Goal: Information Seeking & Learning: Learn about a topic

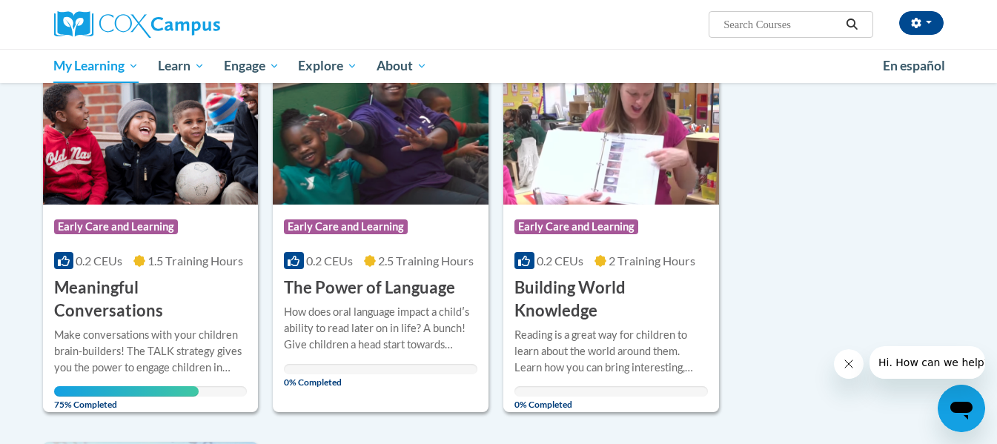
scroll to position [638, 0]
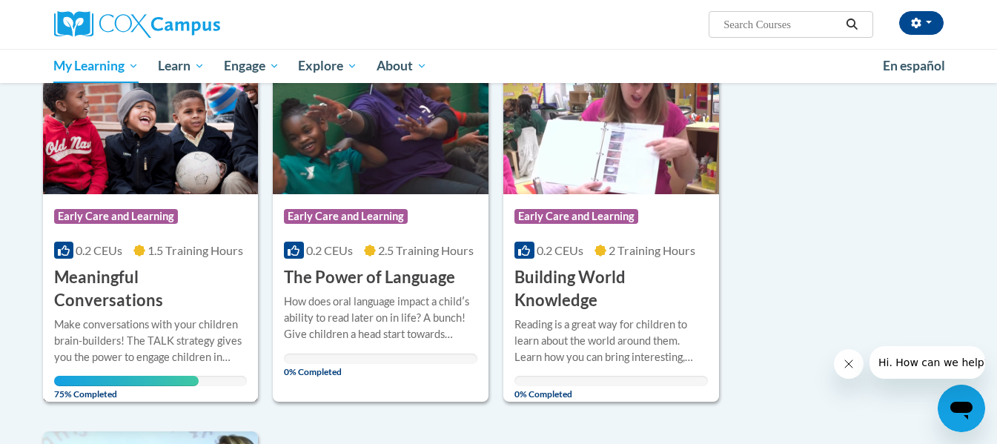
click at [133, 281] on h3 "Meaningful Conversations" at bounding box center [150, 289] width 193 height 46
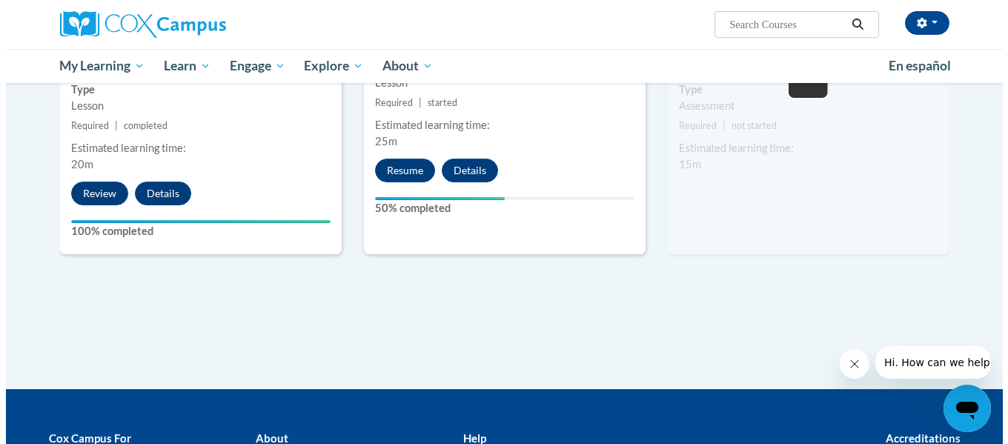
scroll to position [816, 0]
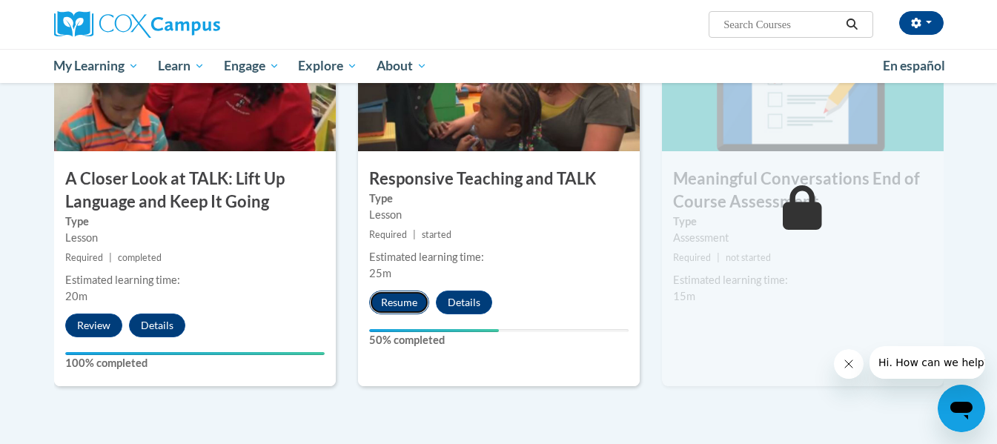
click at [388, 300] on button "Resume" at bounding box center [399, 303] width 60 height 24
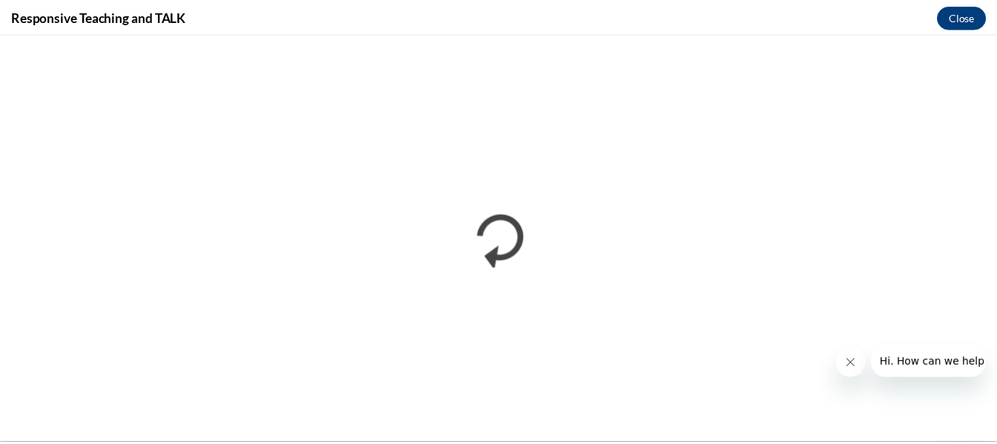
scroll to position [0, 0]
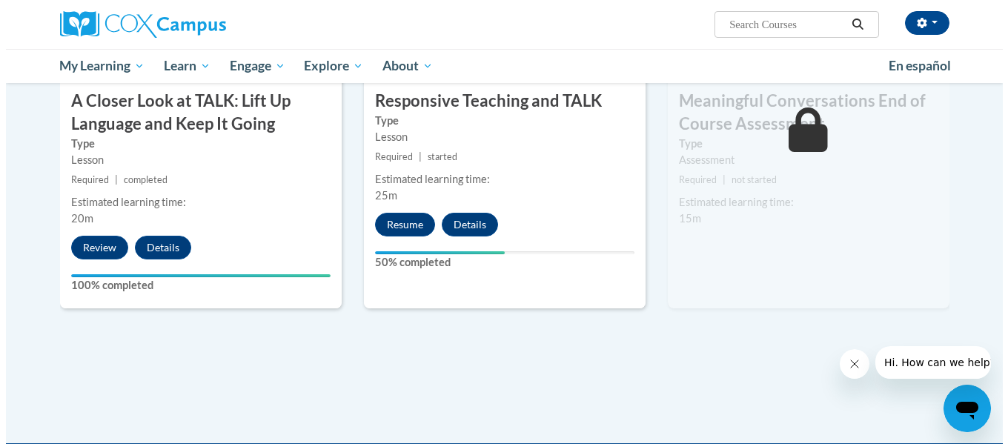
scroll to position [890, 0]
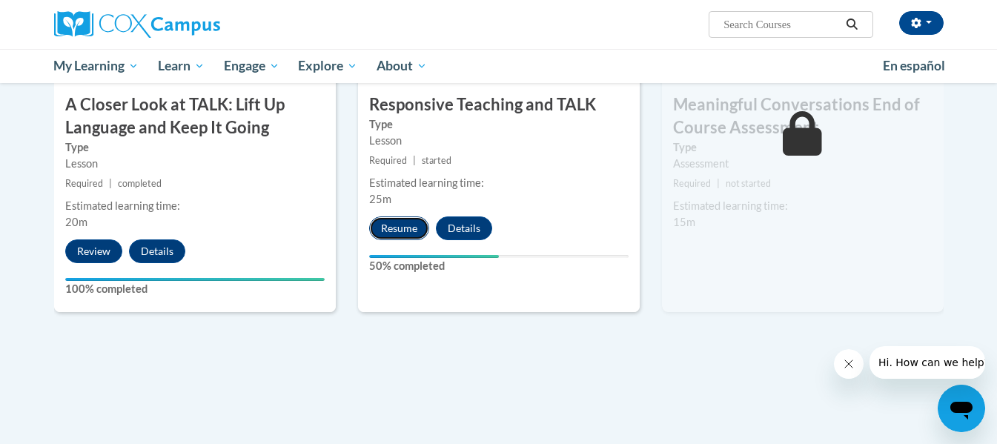
click at [390, 227] on button "Resume" at bounding box center [399, 228] width 60 height 24
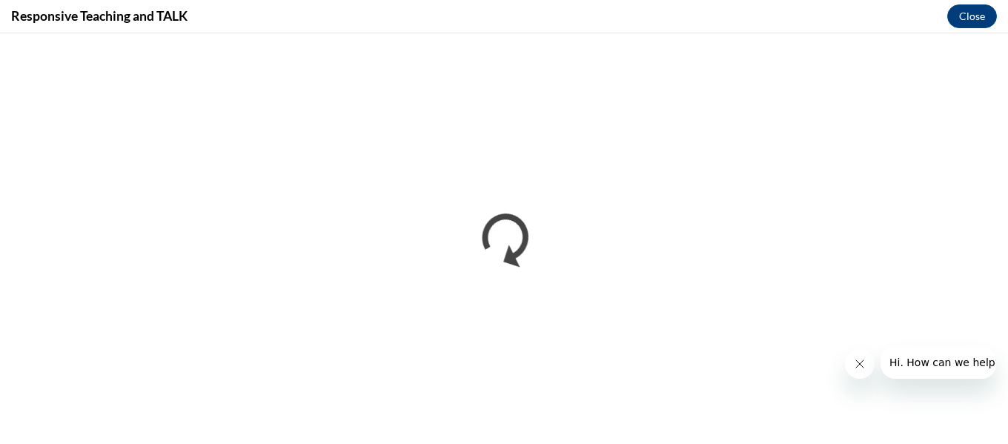
scroll to position [0, 0]
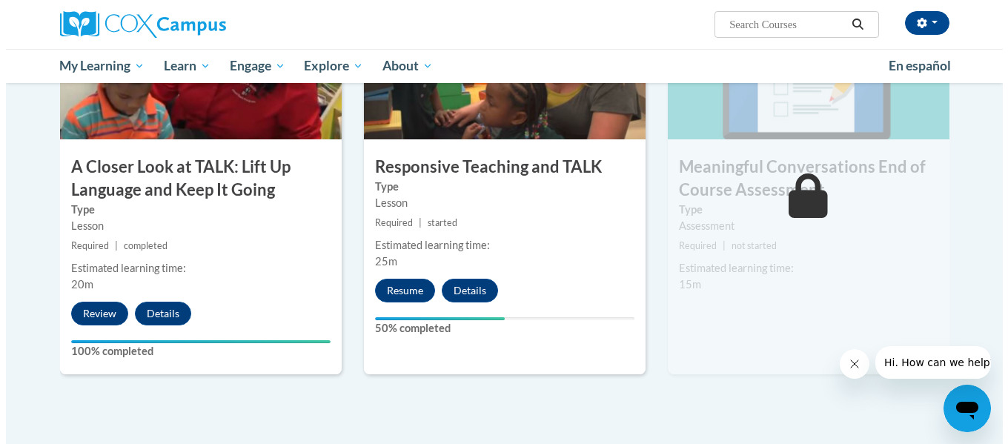
scroll to position [816, 0]
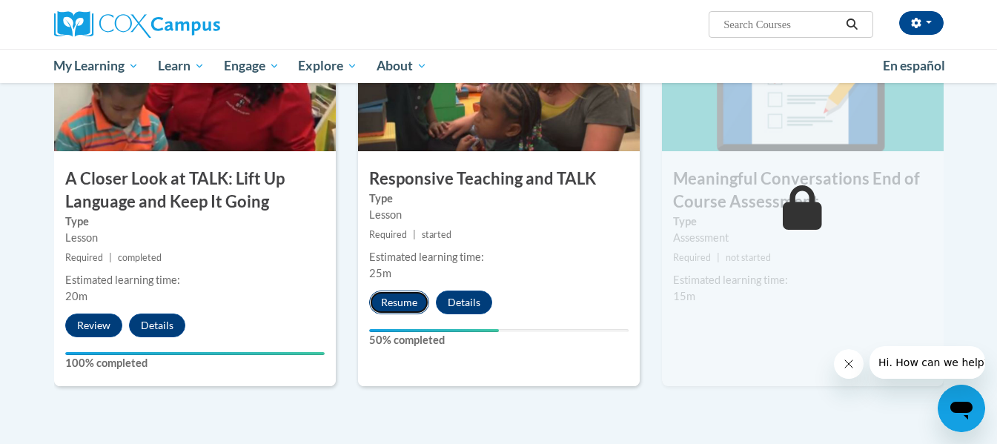
click at [411, 294] on button "Resume" at bounding box center [399, 303] width 60 height 24
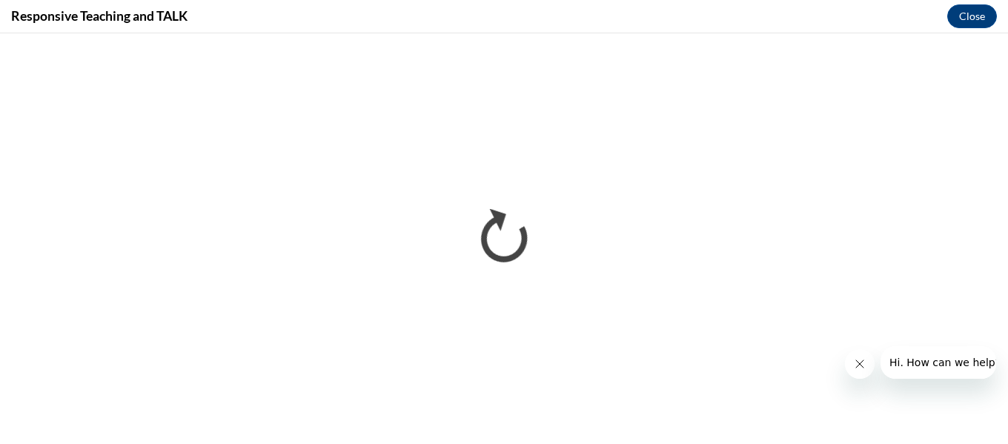
scroll to position [0, 0]
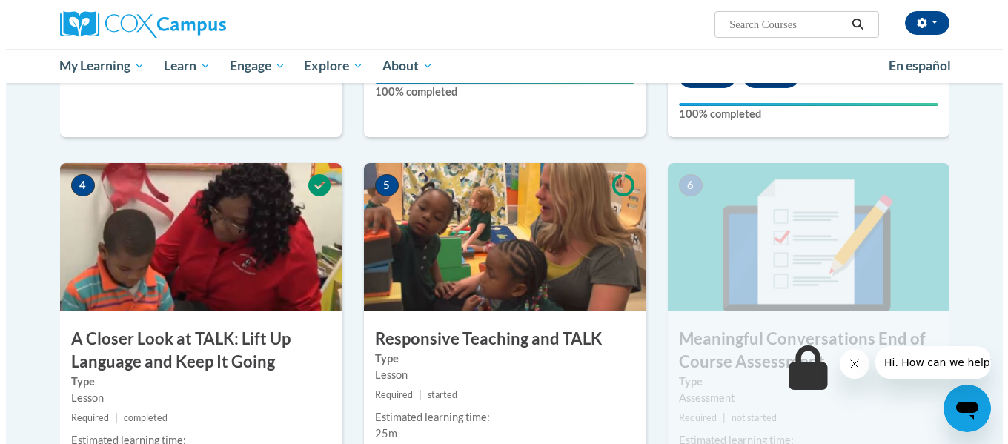
scroll to position [890, 0]
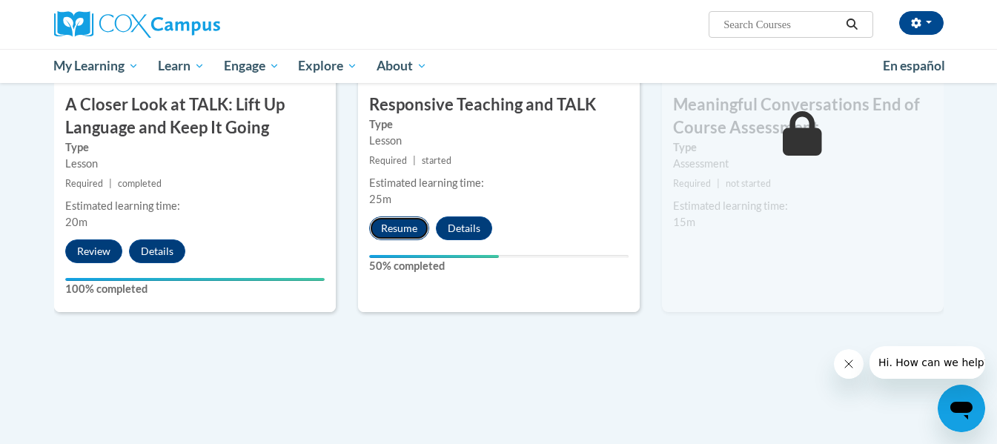
click at [408, 238] on button "Resume" at bounding box center [399, 228] width 60 height 24
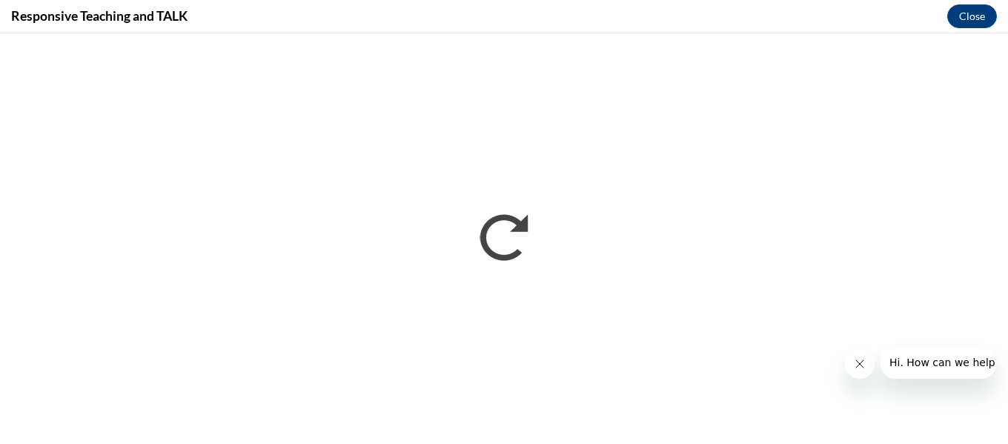
scroll to position [0, 0]
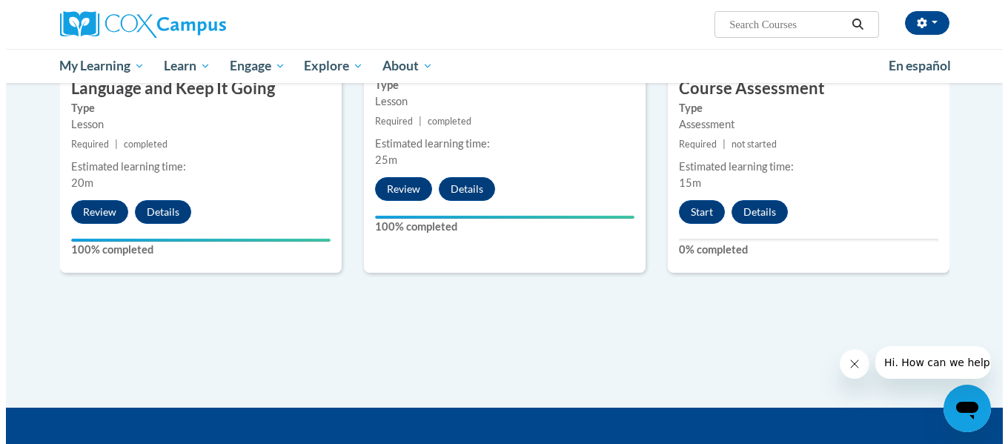
scroll to position [915, 0]
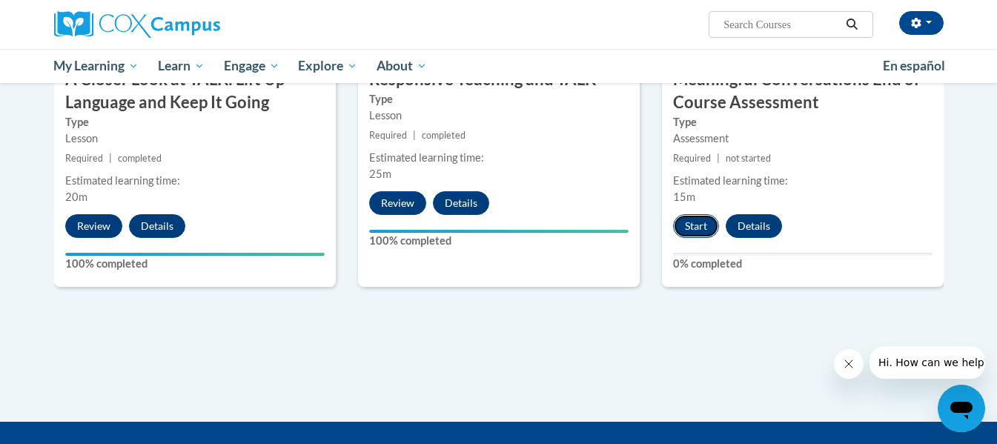
click at [703, 225] on button "Start" at bounding box center [696, 226] width 46 height 24
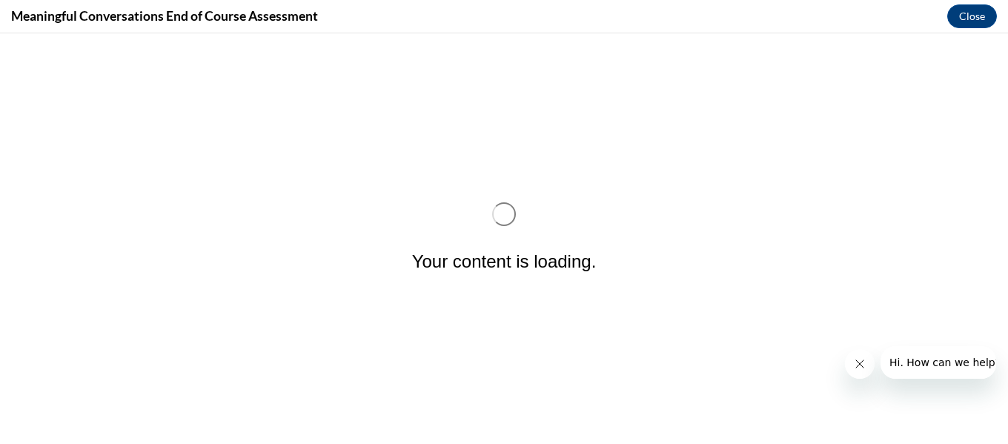
scroll to position [0, 0]
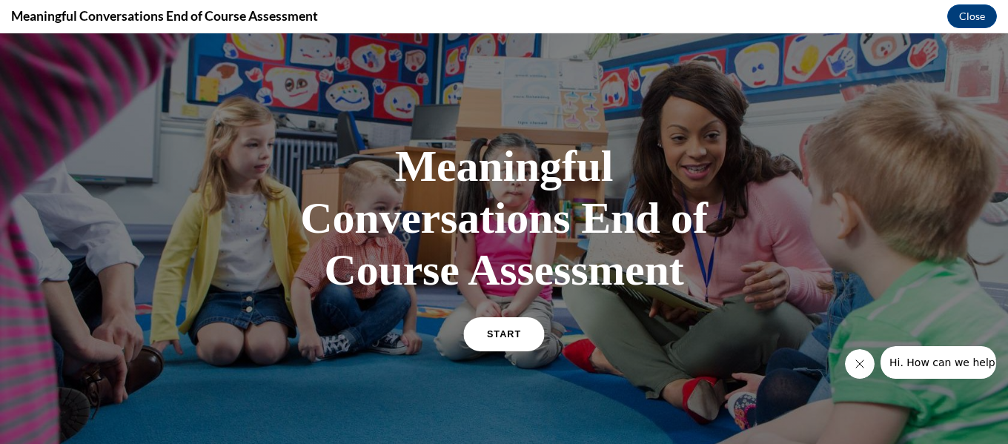
click at [489, 339] on link "START" at bounding box center [503, 334] width 81 height 34
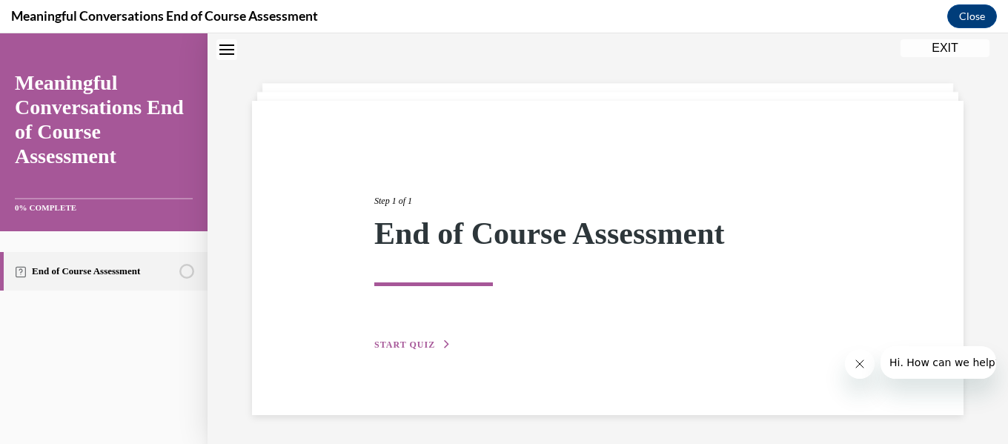
scroll to position [47, 0]
click at [416, 340] on span "START QUIZ" at bounding box center [404, 344] width 61 height 10
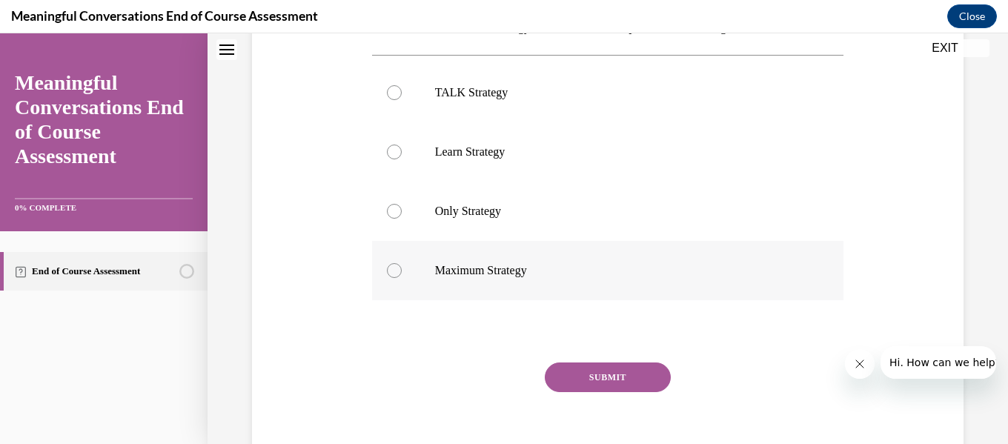
scroll to position [269, 0]
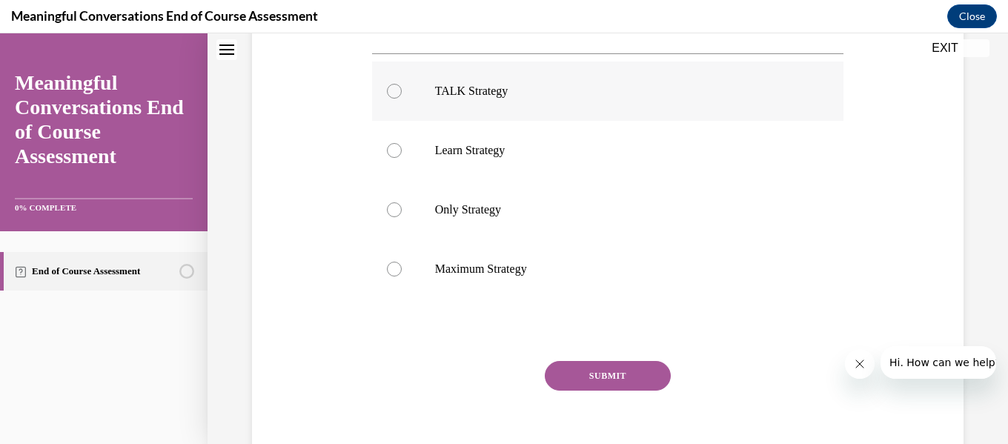
click at [391, 99] on div at bounding box center [394, 91] width 15 height 15
click at [391, 99] on input "TALK Strategy" at bounding box center [394, 91] width 15 height 15
radio input "true"
click at [604, 391] on button "SUBMIT" at bounding box center [608, 376] width 126 height 30
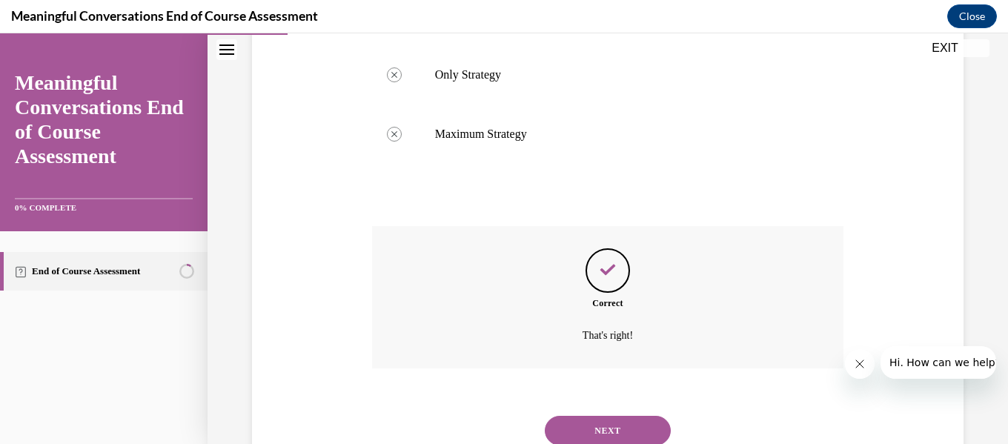
scroll to position [483, 0]
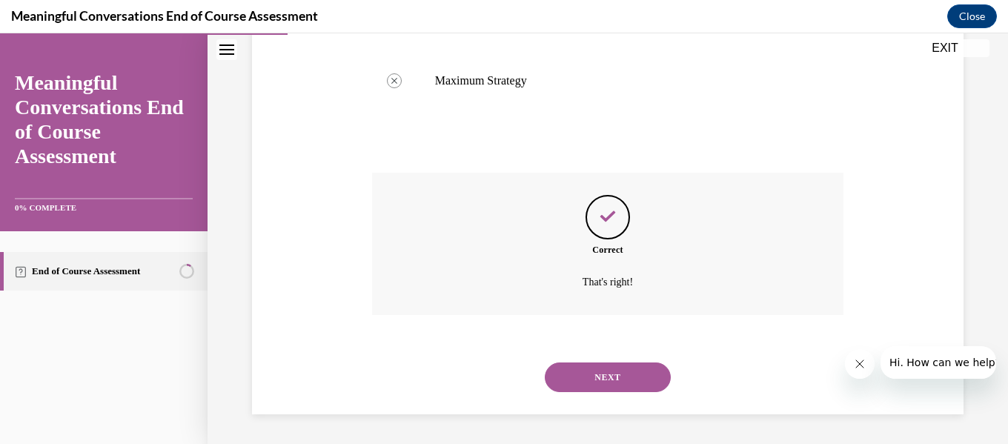
click at [606, 378] on button "NEXT" at bounding box center [608, 378] width 126 height 30
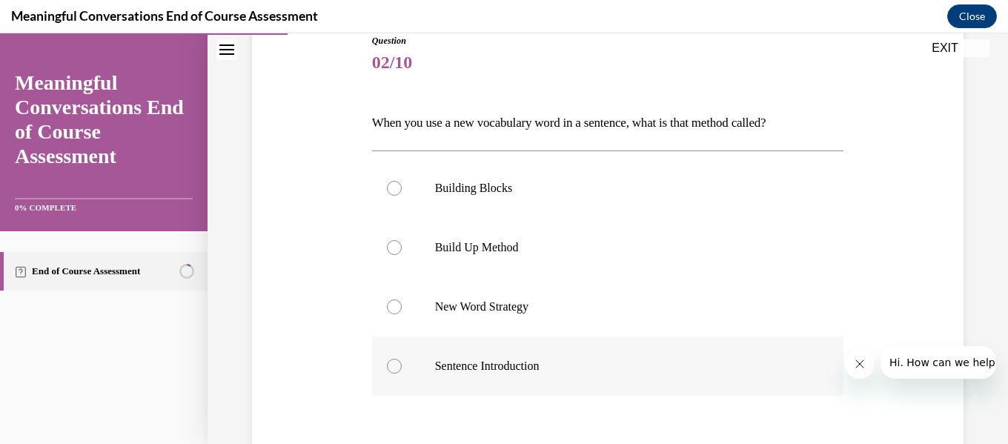
scroll to position [148, 0]
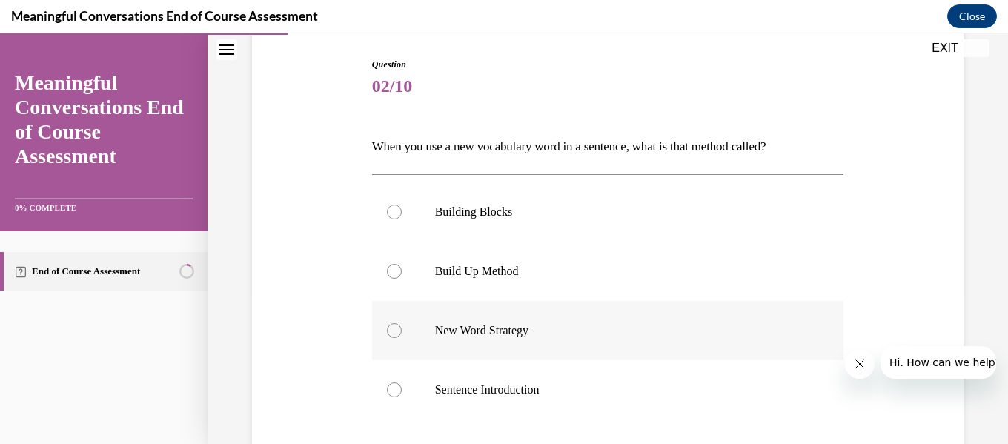
click at [389, 332] on div at bounding box center [394, 330] width 15 height 15
click at [389, 332] on input "New Word Strategy" at bounding box center [394, 330] width 15 height 15
radio input "true"
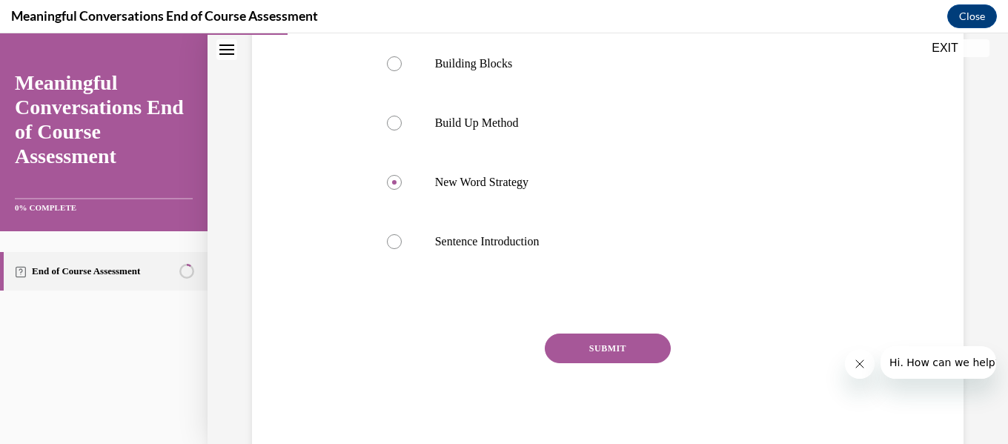
click at [569, 348] on button "SUBMIT" at bounding box center [608, 349] width 126 height 30
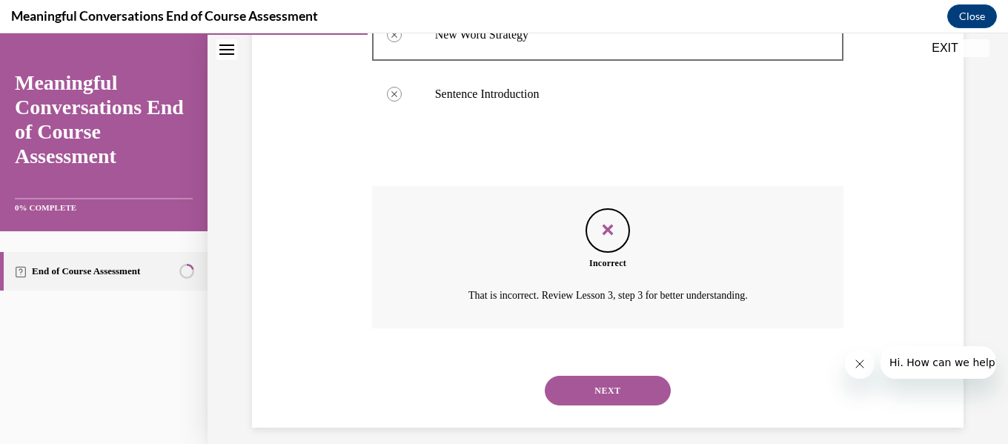
scroll to position [457, 0]
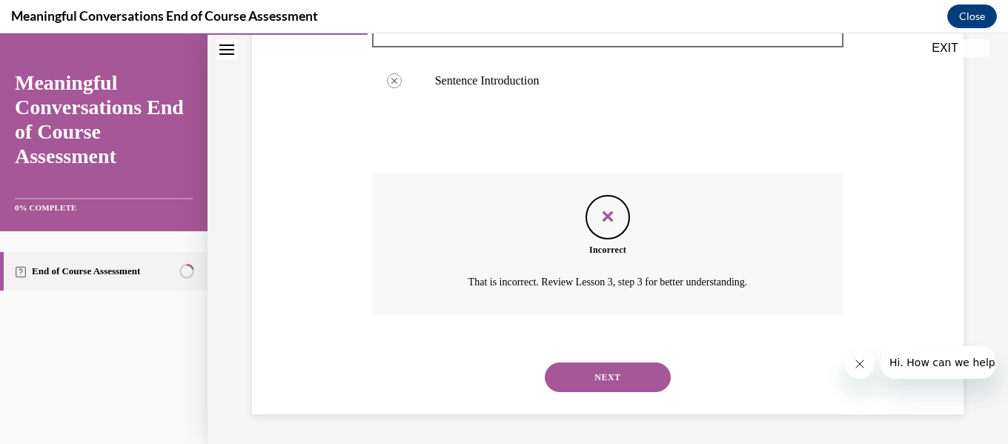
click at [606, 371] on button "NEXT" at bounding box center [608, 378] width 126 height 30
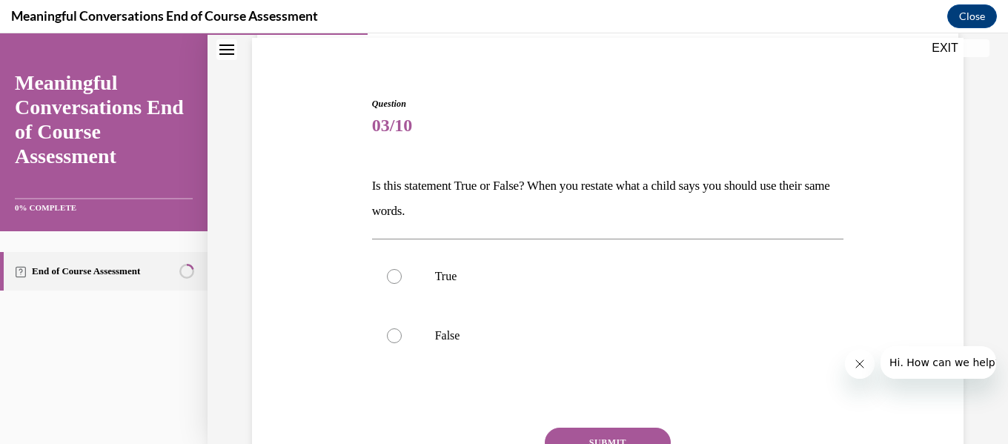
scroll to position [148, 0]
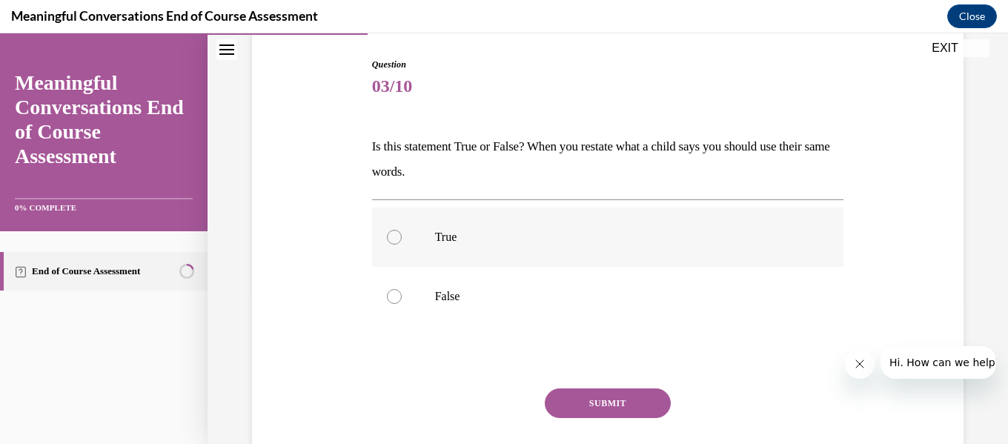
click at [393, 231] on div at bounding box center [394, 237] width 15 height 15
click at [393, 231] on input "True" at bounding box center [394, 237] width 15 height 15
radio input "true"
click at [581, 401] on button "SUBMIT" at bounding box center [608, 403] width 126 height 30
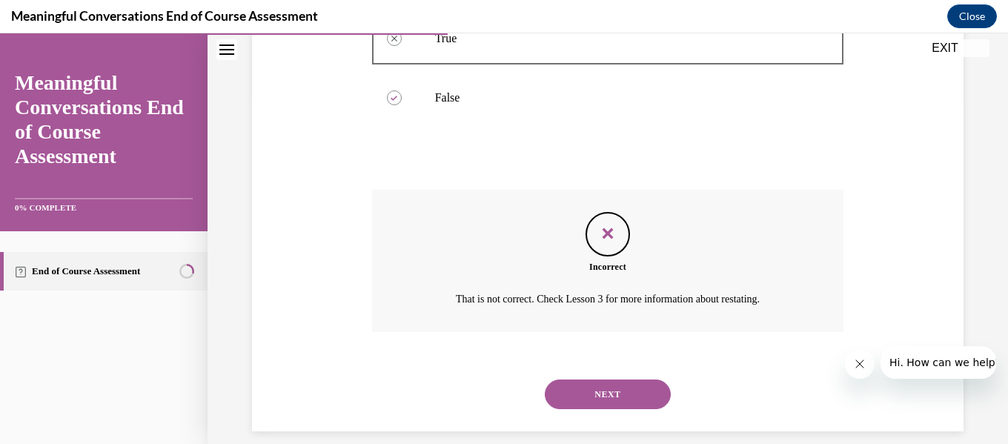
scroll to position [364, 0]
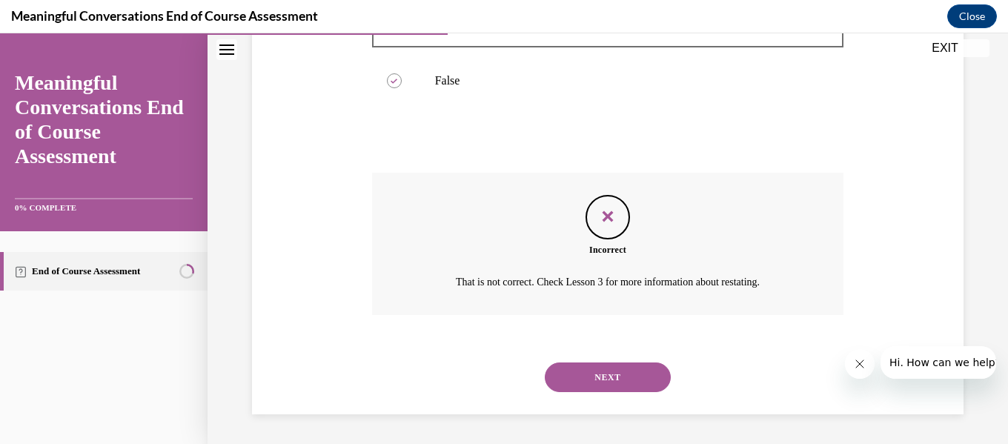
click at [622, 381] on button "NEXT" at bounding box center [608, 378] width 126 height 30
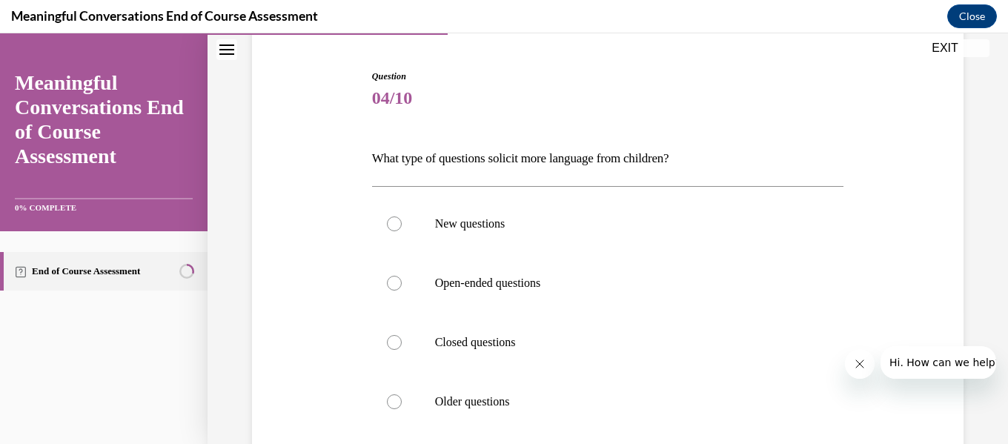
scroll to position [148, 0]
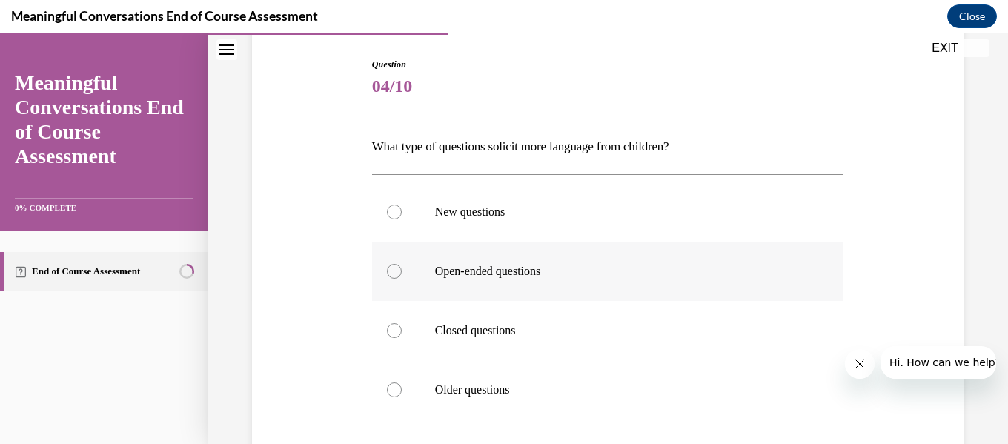
click at [388, 277] on div at bounding box center [394, 271] width 15 height 15
click at [388, 277] on input "Open-ended questions" at bounding box center [394, 271] width 15 height 15
radio input "true"
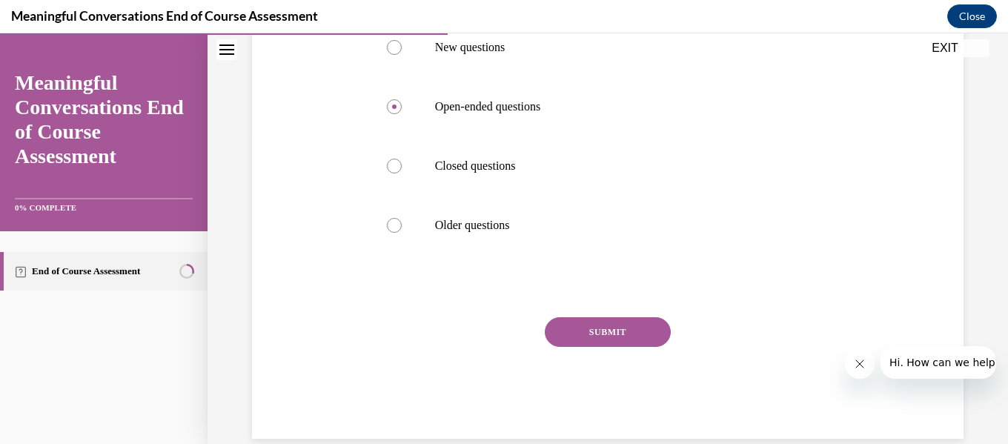
scroll to position [337, 0]
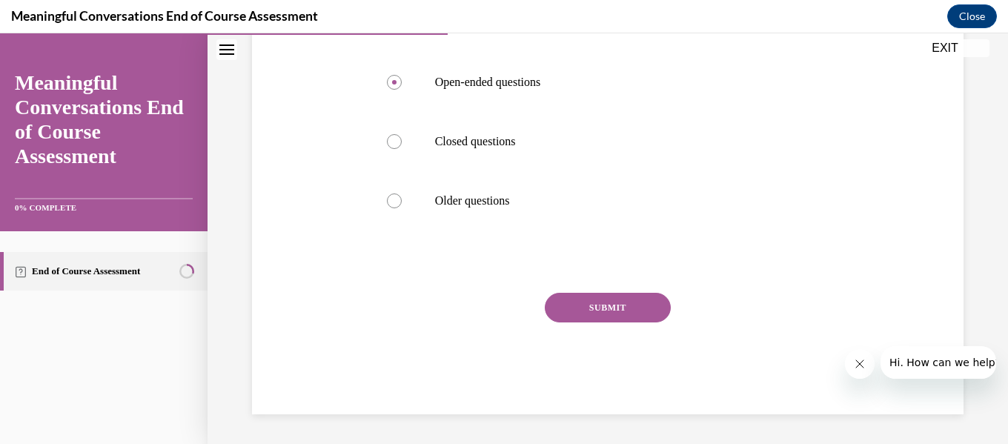
click at [592, 305] on button "SUBMIT" at bounding box center [608, 308] width 126 height 30
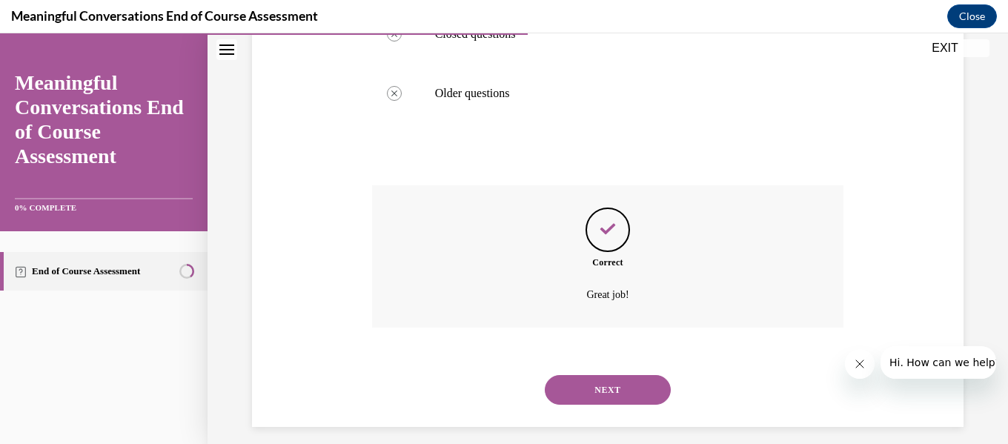
scroll to position [457, 0]
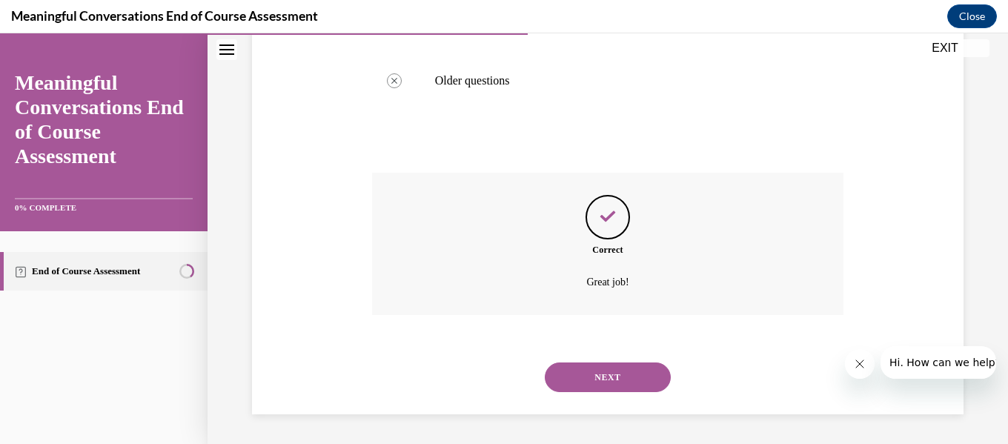
click at [559, 373] on button "NEXT" at bounding box center [608, 378] width 126 height 30
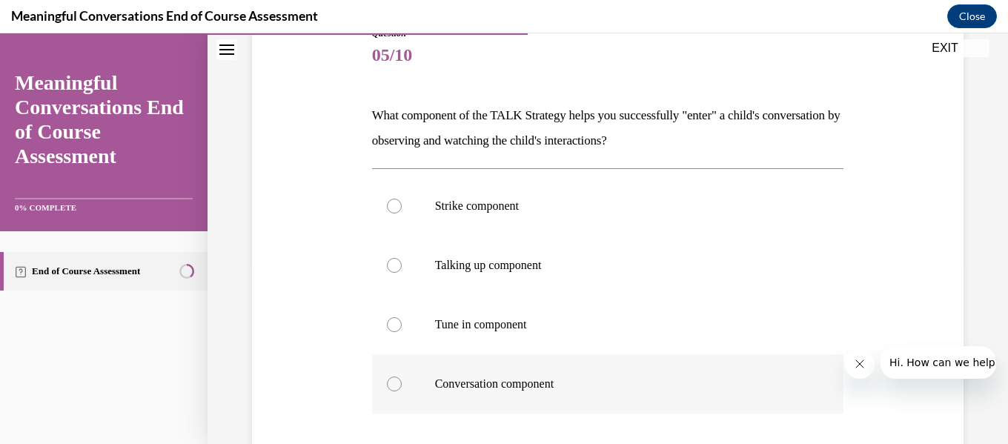
scroll to position [222, 0]
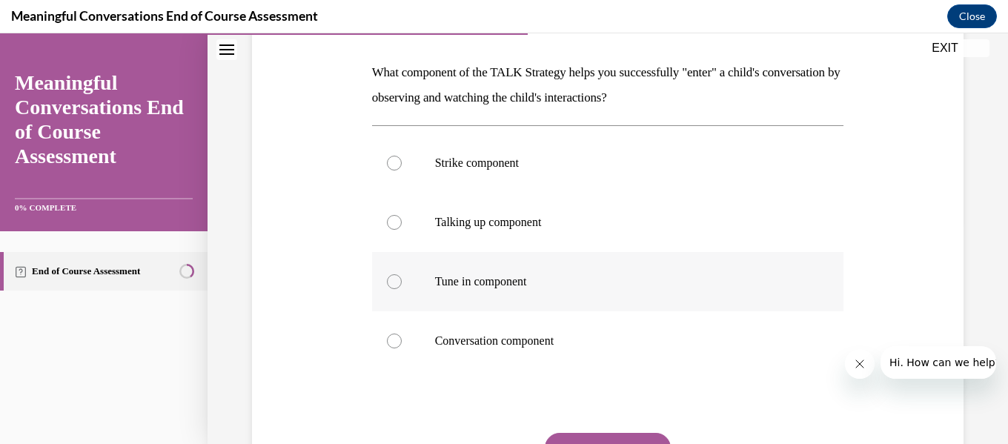
click at [390, 286] on div at bounding box center [394, 281] width 15 height 15
click at [390, 286] on input "Tune in component" at bounding box center [394, 281] width 15 height 15
radio input "true"
click at [568, 440] on button "SUBMIT" at bounding box center [608, 448] width 126 height 30
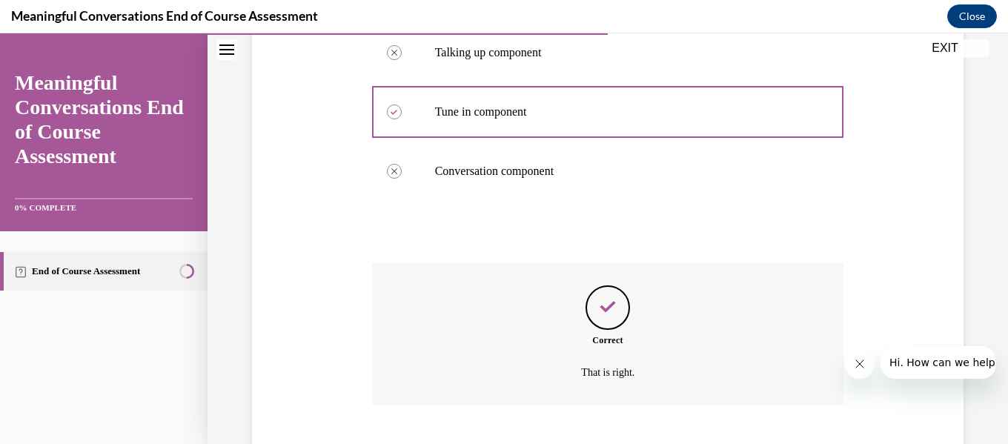
scroll to position [483, 0]
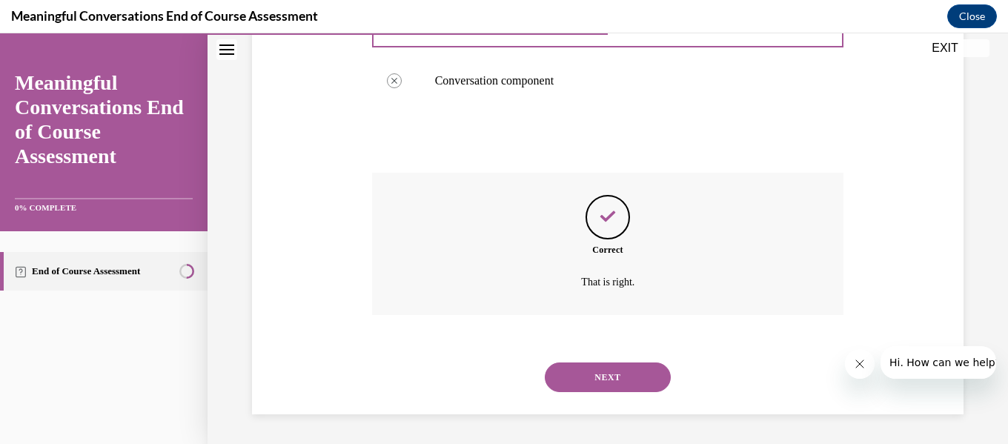
click at [592, 372] on button "NEXT" at bounding box center [608, 378] width 126 height 30
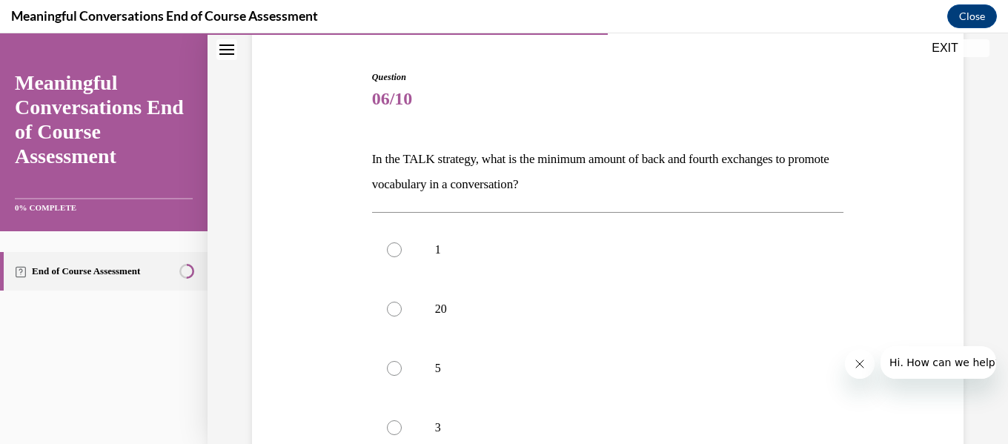
scroll to position [148, 0]
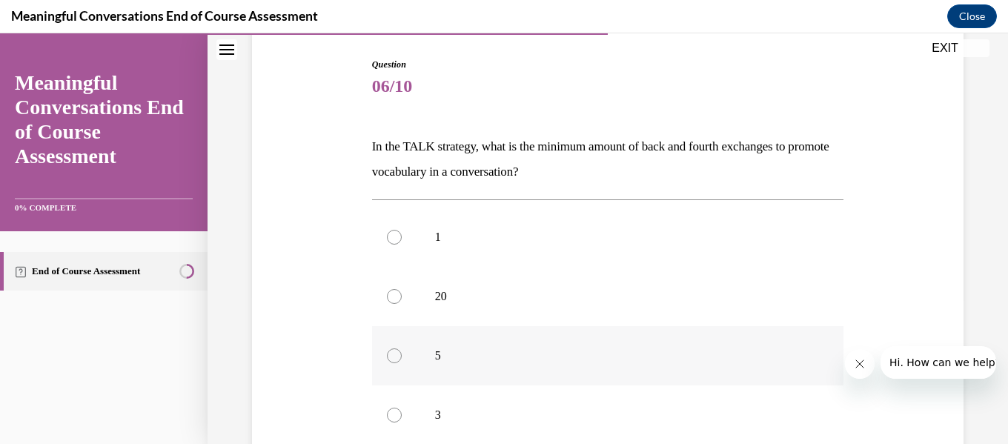
click at [384, 356] on label "5" at bounding box center [608, 355] width 472 height 59
click at [387, 356] on input "5" at bounding box center [394, 355] width 15 height 15
radio input "true"
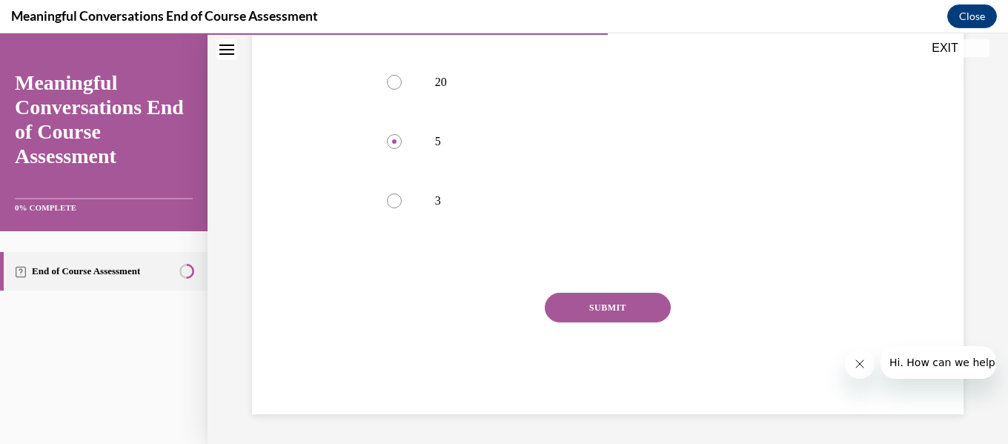
click at [601, 311] on button "SUBMIT" at bounding box center [608, 308] width 126 height 30
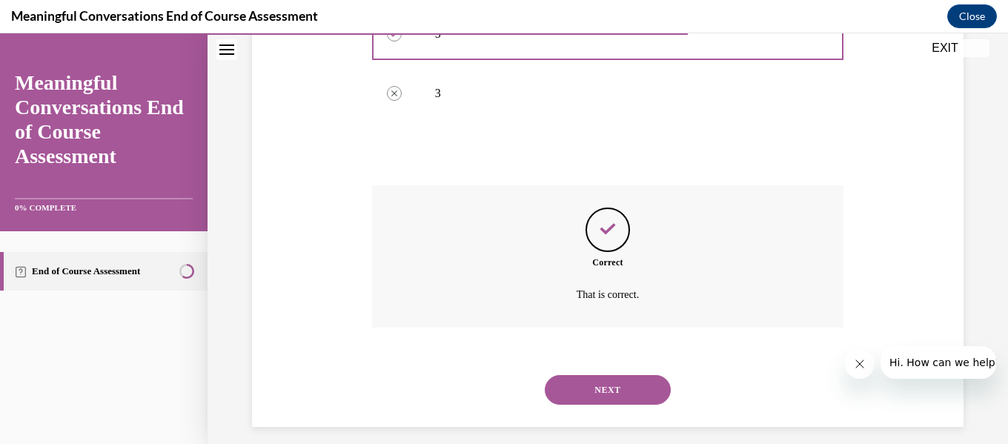
scroll to position [483, 0]
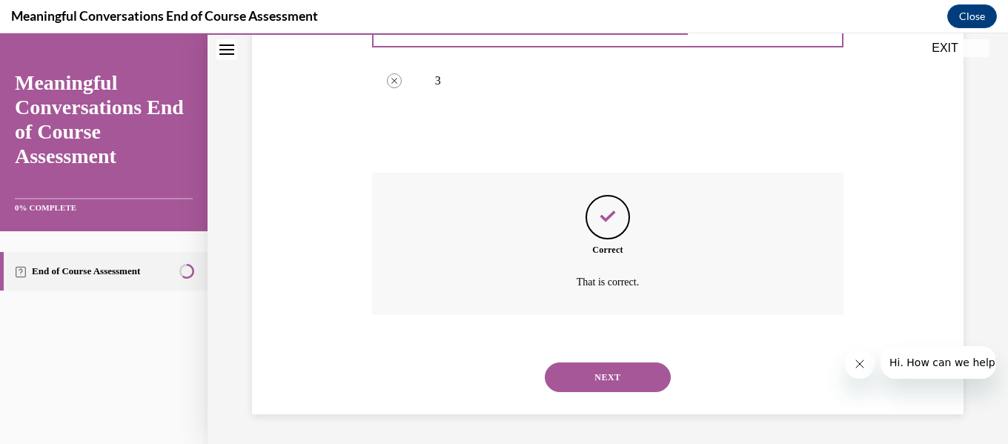
click at [597, 373] on button "NEXT" at bounding box center [608, 378] width 126 height 30
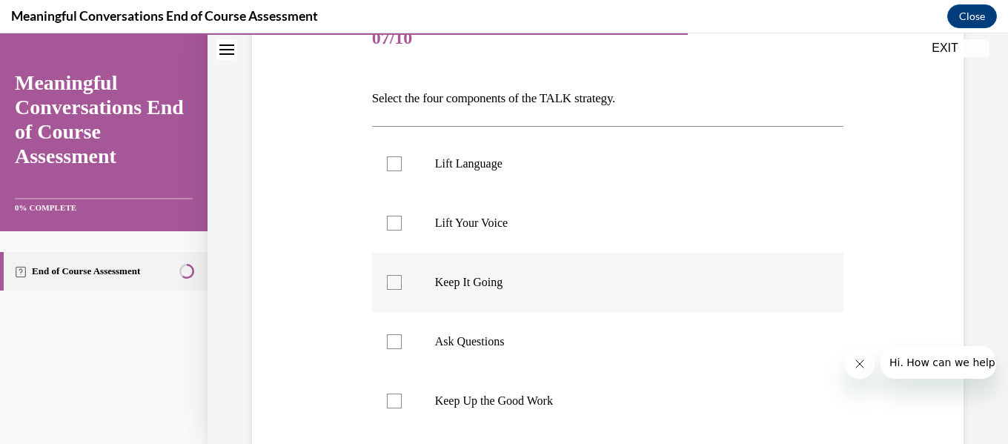
scroll to position [222, 0]
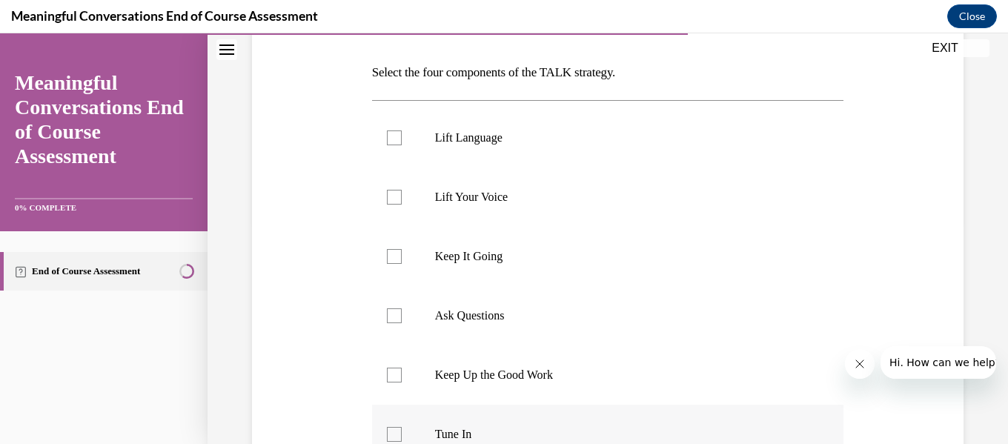
click at [389, 434] on div at bounding box center [394, 434] width 15 height 15
click at [389, 434] on input "Tune In" at bounding box center [394, 434] width 15 height 15
checkbox input "true"
click at [391, 311] on div at bounding box center [394, 315] width 15 height 15
click at [391, 311] on input "Ask Questions" at bounding box center [394, 315] width 15 height 15
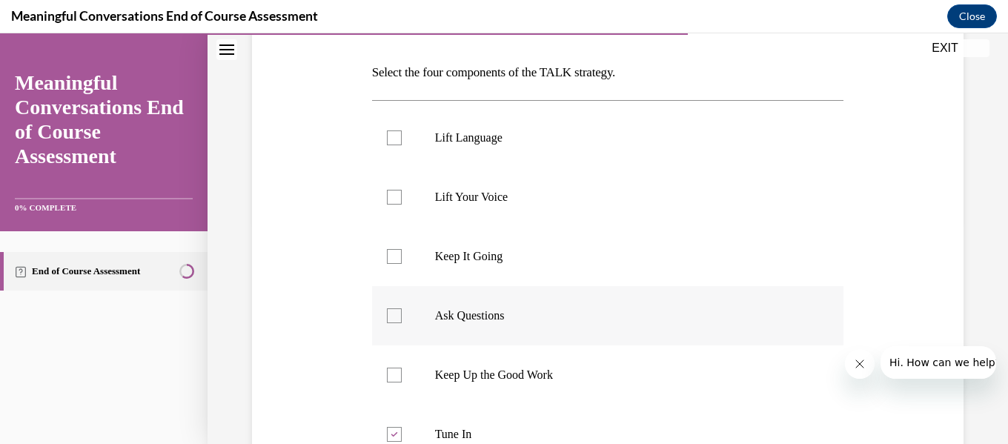
checkbox input "true"
click at [394, 138] on div at bounding box center [394, 137] width 15 height 15
click at [394, 138] on input "Lift Language" at bounding box center [394, 137] width 15 height 15
checkbox input "true"
click at [394, 259] on div at bounding box center [394, 256] width 15 height 15
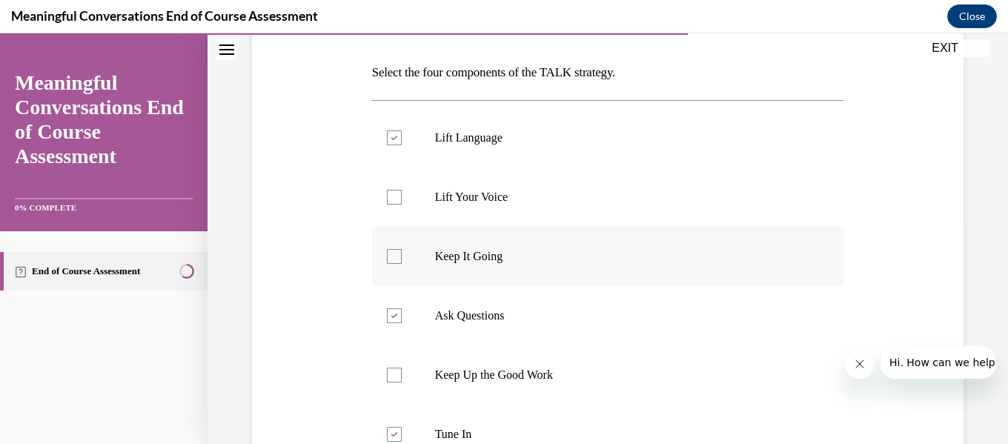
click at [394, 259] on input "Keep It Going" at bounding box center [394, 256] width 15 height 15
checkbox input "true"
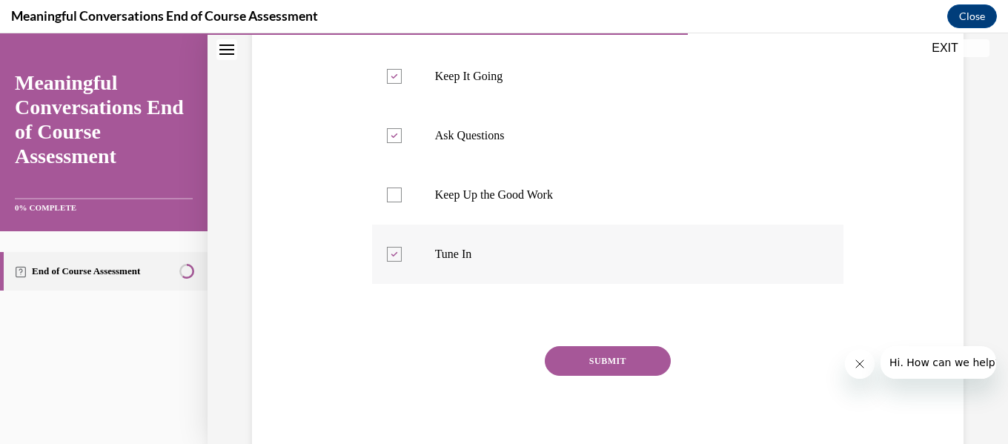
scroll to position [445, 0]
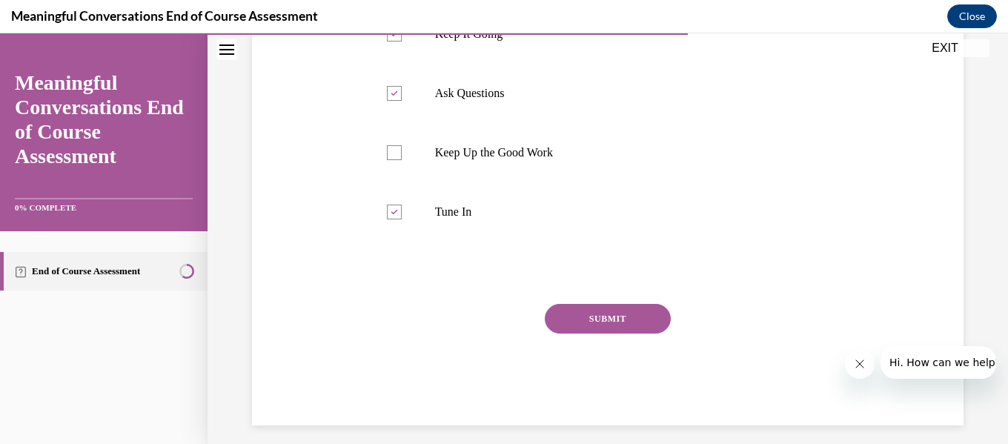
click at [580, 322] on button "SUBMIT" at bounding box center [608, 319] width 126 height 30
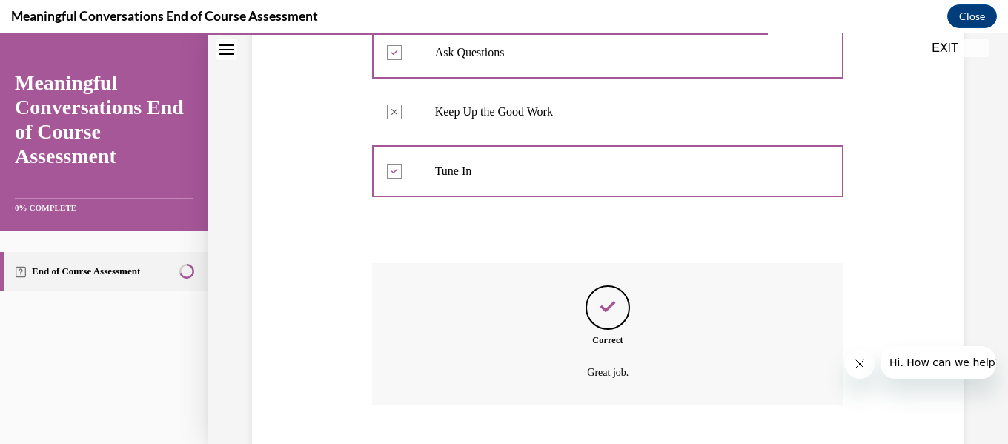
scroll to position [576, 0]
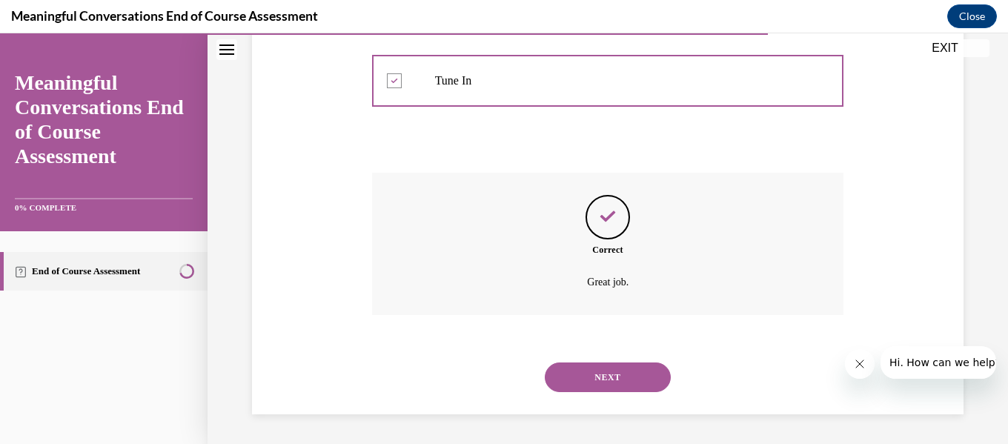
click at [602, 370] on button "NEXT" at bounding box center [608, 378] width 126 height 30
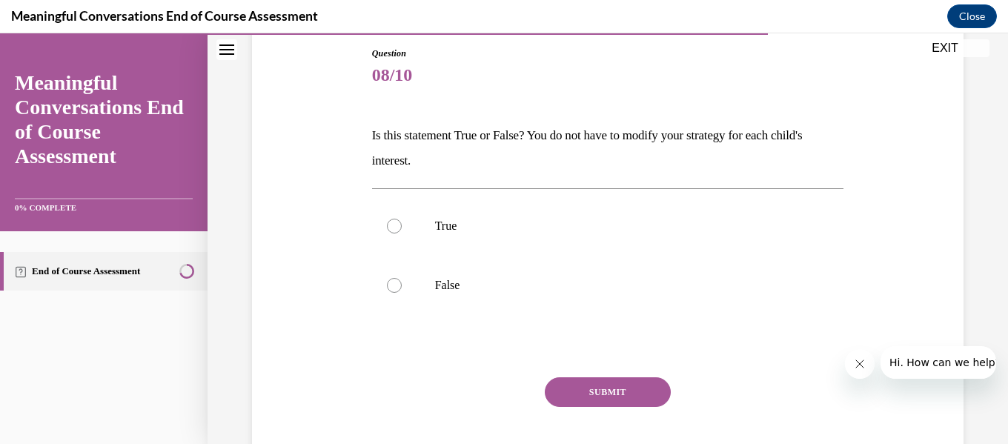
scroll to position [74, 0]
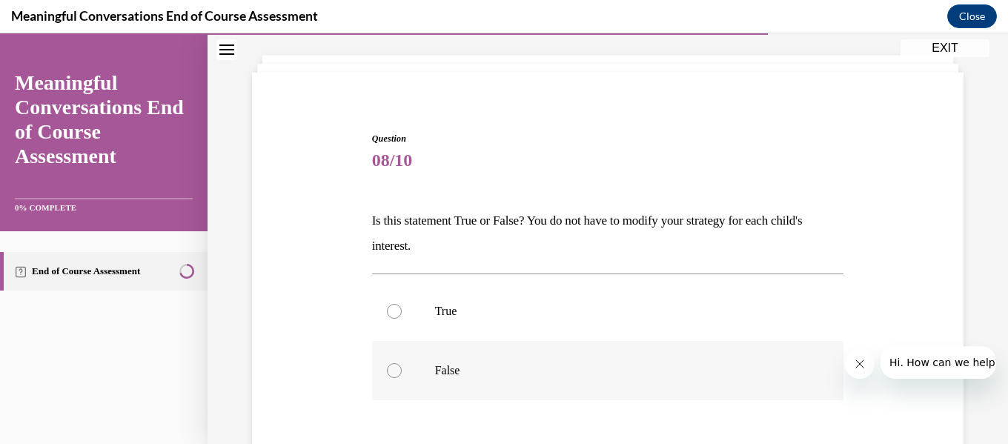
click at [391, 374] on div at bounding box center [394, 370] width 15 height 15
click at [391, 374] on input "False" at bounding box center [394, 370] width 15 height 15
radio input "true"
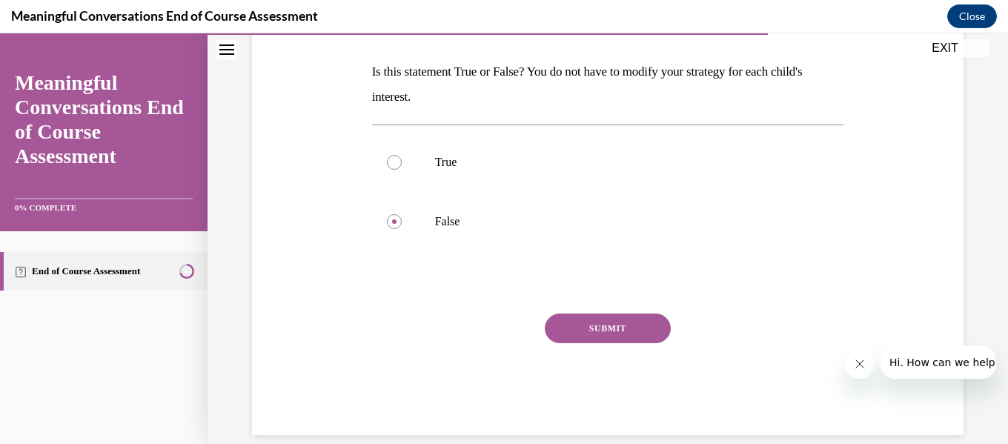
scroll to position [244, 0]
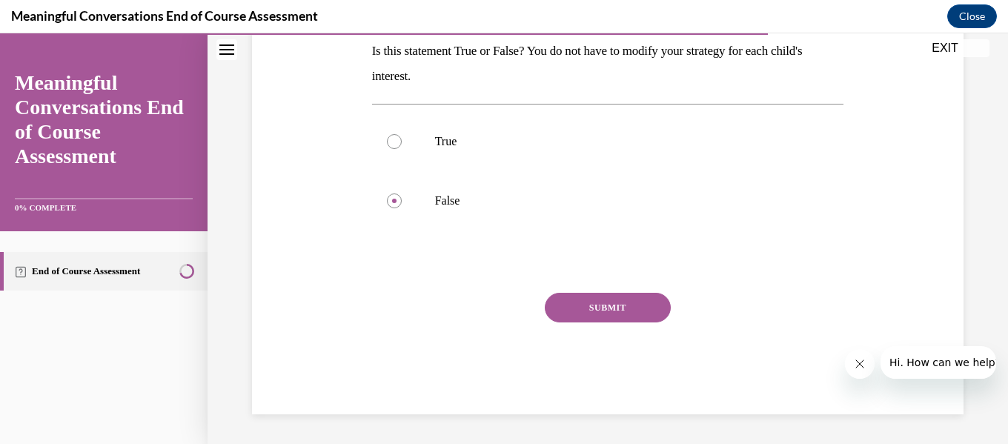
click at [623, 304] on button "SUBMIT" at bounding box center [608, 308] width 126 height 30
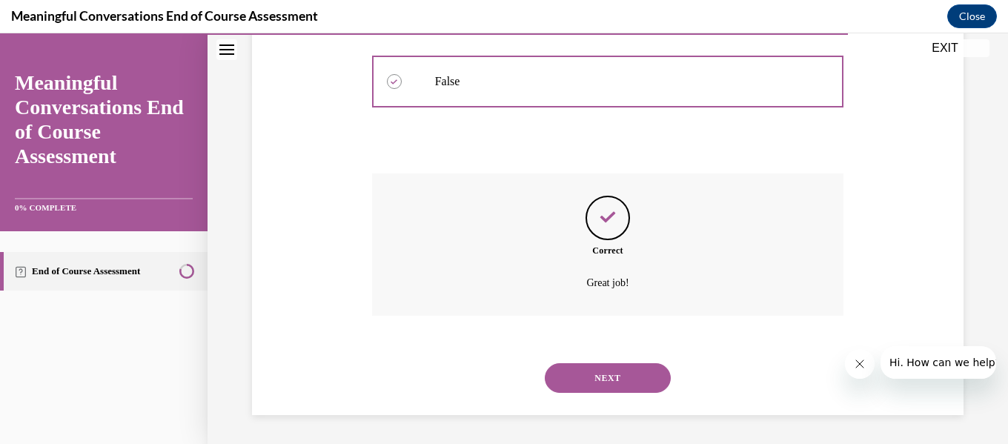
scroll to position [364, 0]
click at [573, 378] on button "NEXT" at bounding box center [608, 378] width 126 height 30
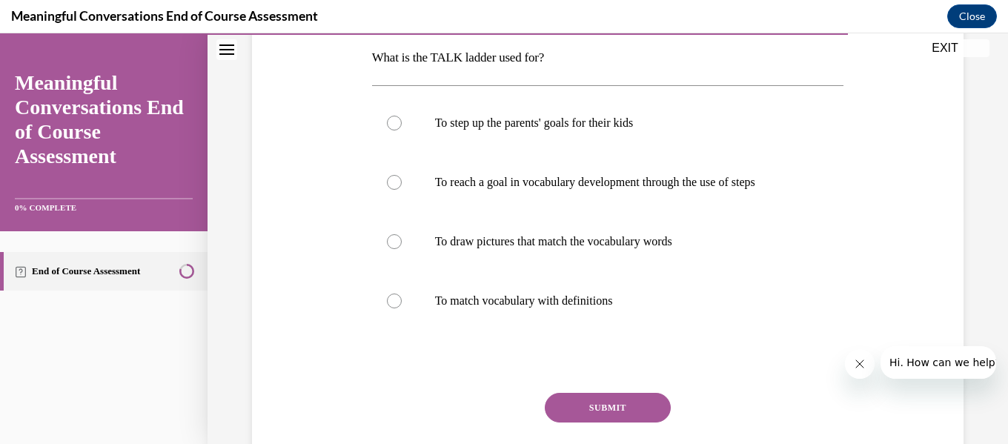
scroll to position [205, 0]
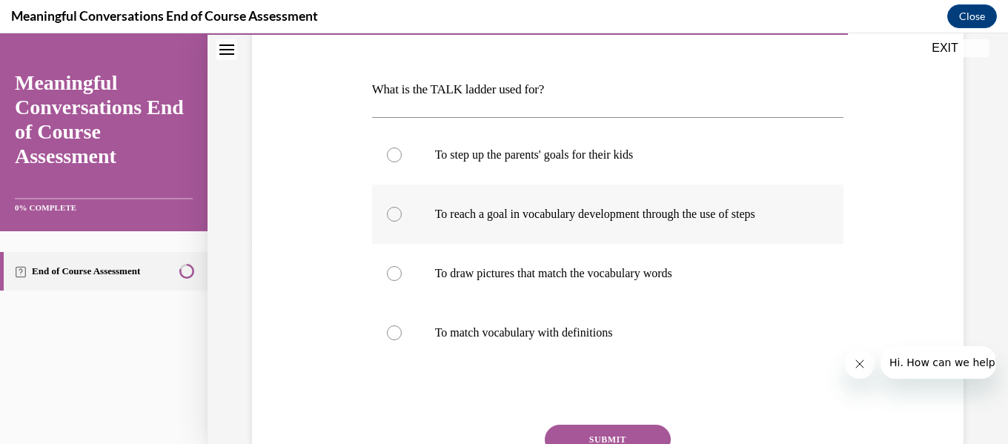
click at [387, 218] on div at bounding box center [394, 214] width 15 height 15
click at [387, 218] on input "To reach a goal in vocabulary development through the use of steps" at bounding box center [394, 214] width 15 height 15
radio input "true"
click at [579, 440] on button "SUBMIT" at bounding box center [608, 440] width 126 height 30
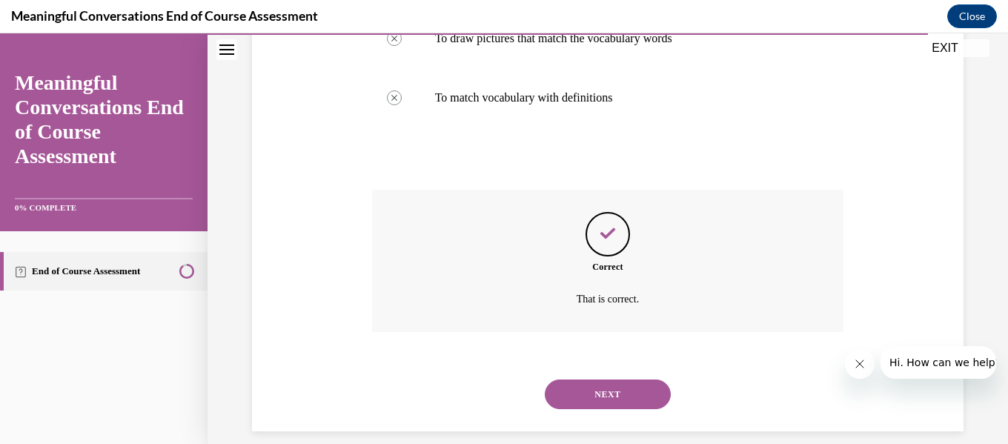
scroll to position [457, 0]
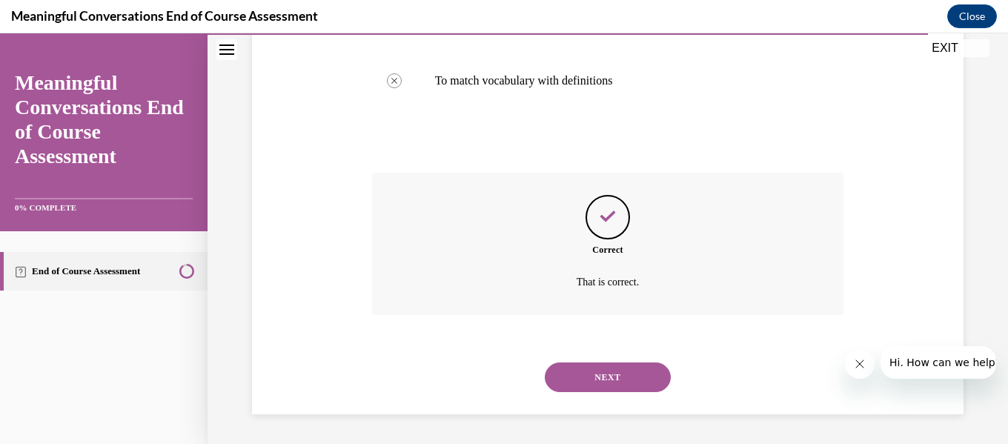
click at [629, 380] on button "NEXT" at bounding box center [608, 378] width 126 height 30
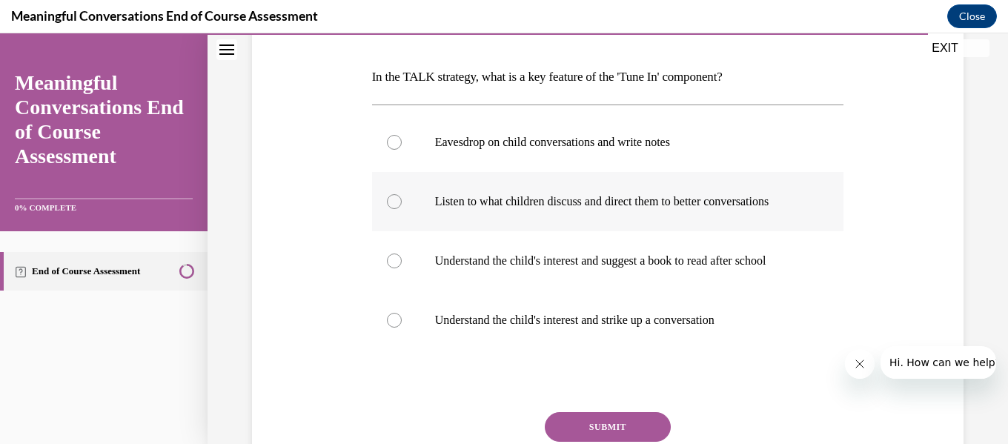
scroll to position [222, 0]
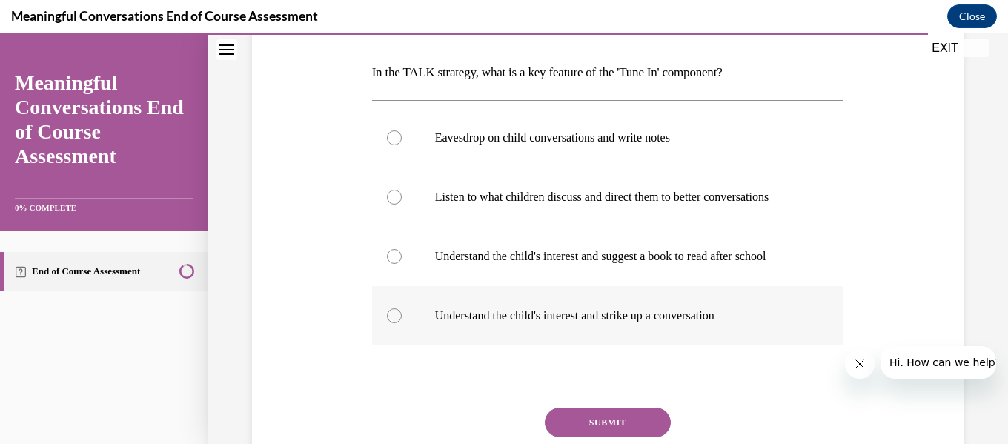
click at [390, 323] on div at bounding box center [394, 315] width 15 height 15
click at [390, 323] on input "Understand the child's interest and strike up a conversation" at bounding box center [394, 315] width 15 height 15
radio input "true"
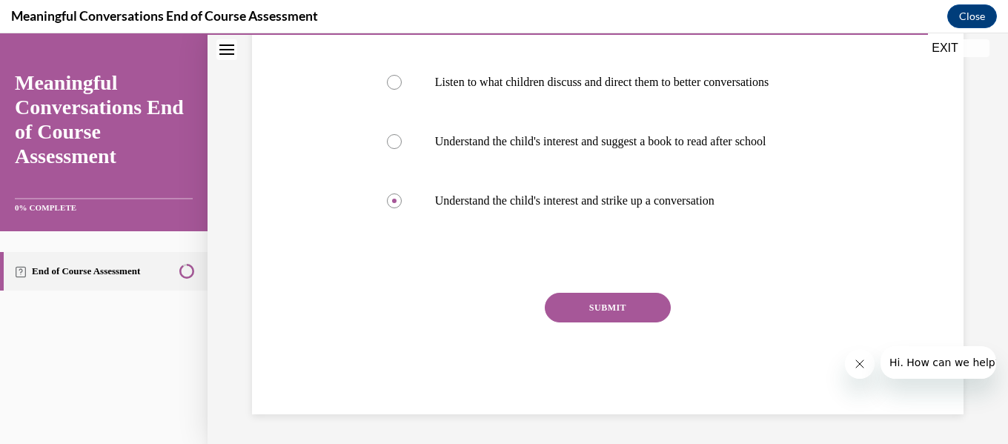
click at [619, 298] on button "SUBMIT" at bounding box center [608, 308] width 126 height 30
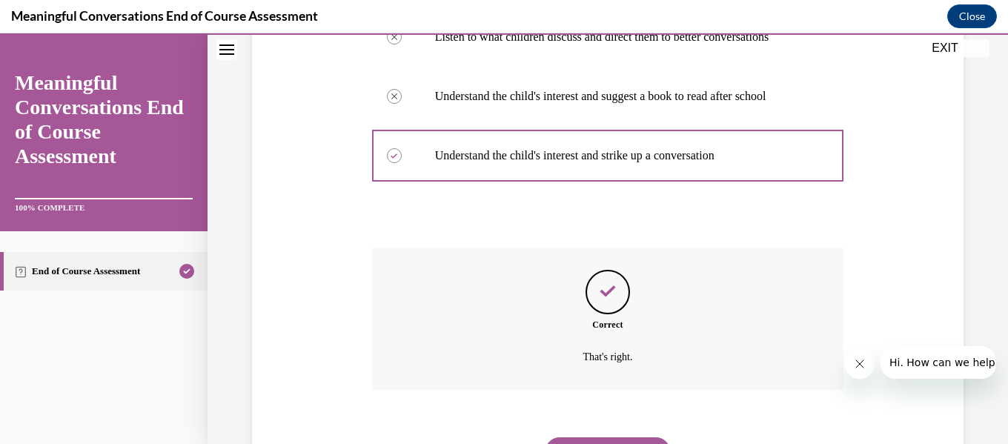
scroll to position [487, 0]
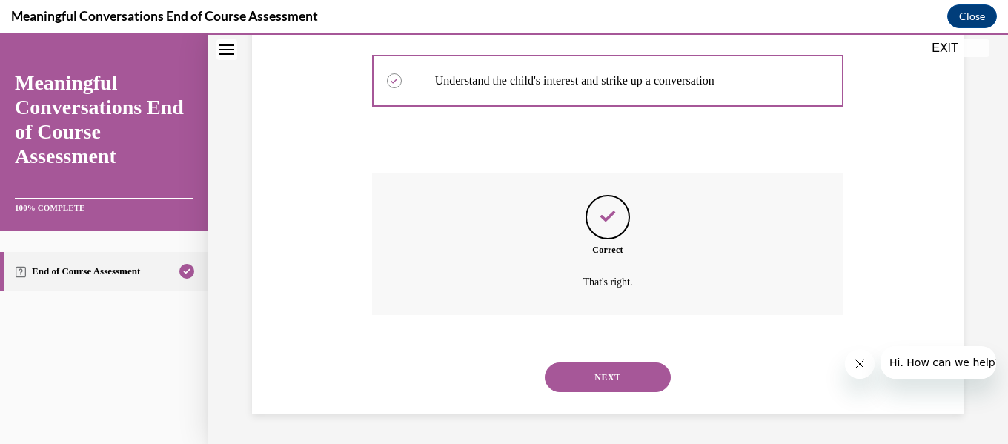
click at [584, 367] on button "NEXT" at bounding box center [608, 378] width 126 height 30
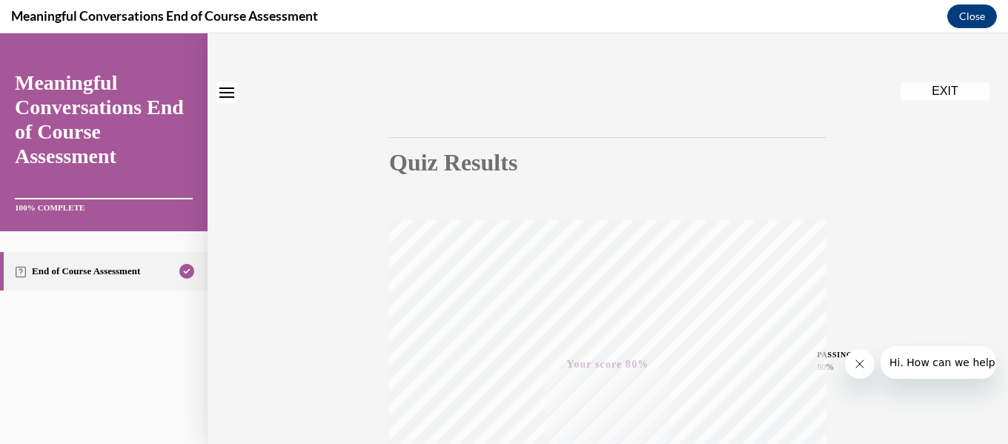
scroll to position [0, 0]
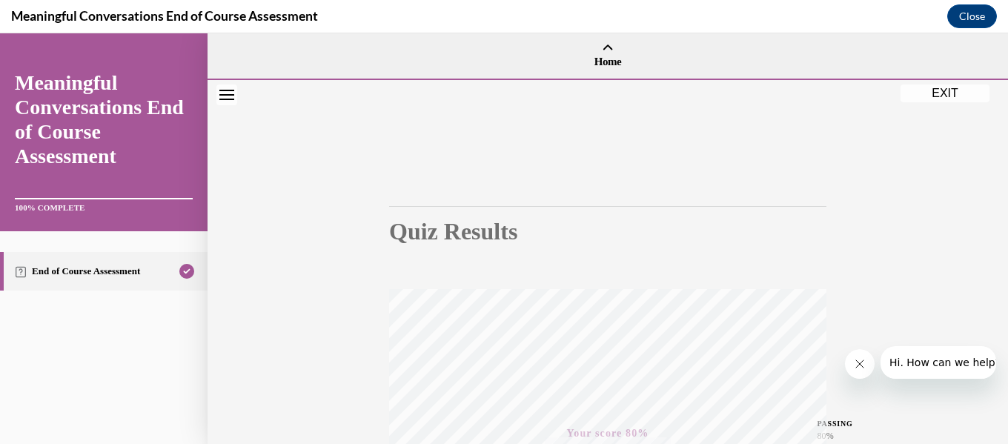
click at [939, 92] on button "EXIT" at bounding box center [945, 94] width 89 height 18
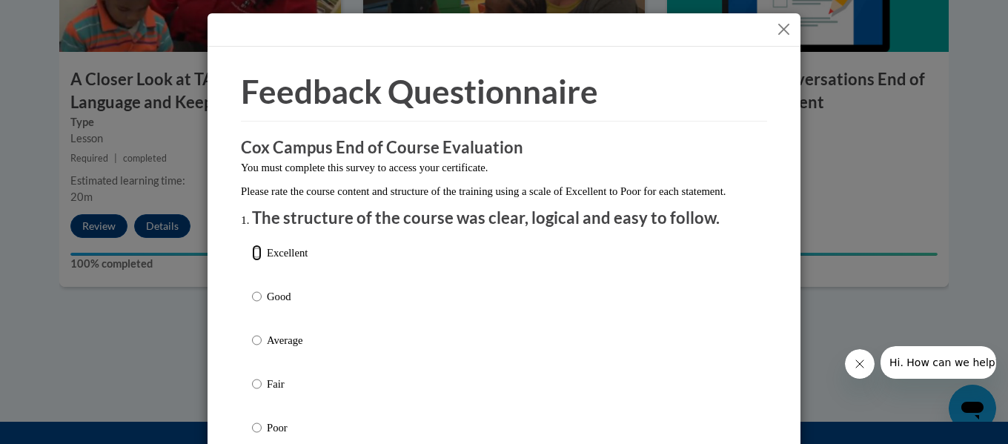
click at [255, 261] on input "Excellent" at bounding box center [257, 253] width 10 height 16
radio input "true"
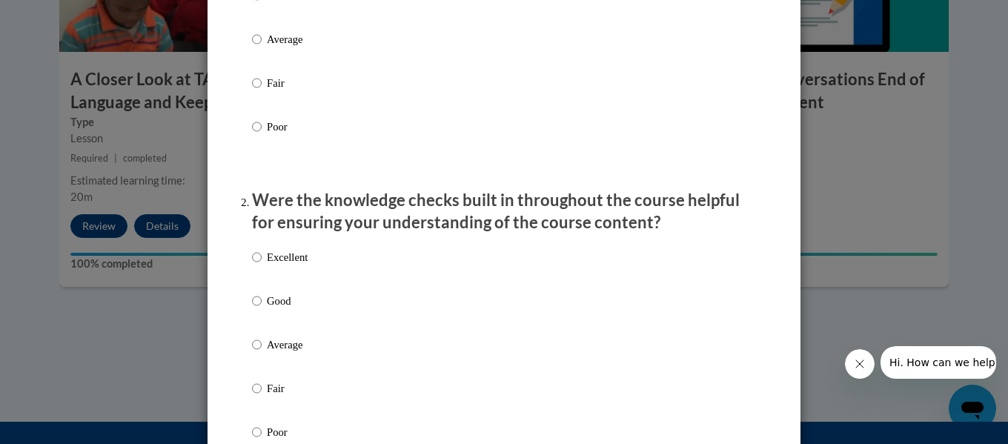
scroll to position [371, 0]
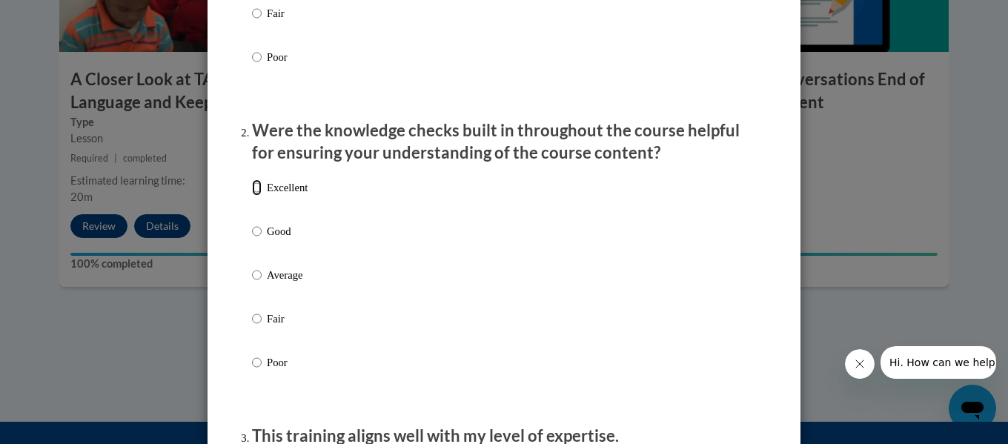
click at [254, 196] on input "Excellent" at bounding box center [257, 187] width 10 height 16
radio input "true"
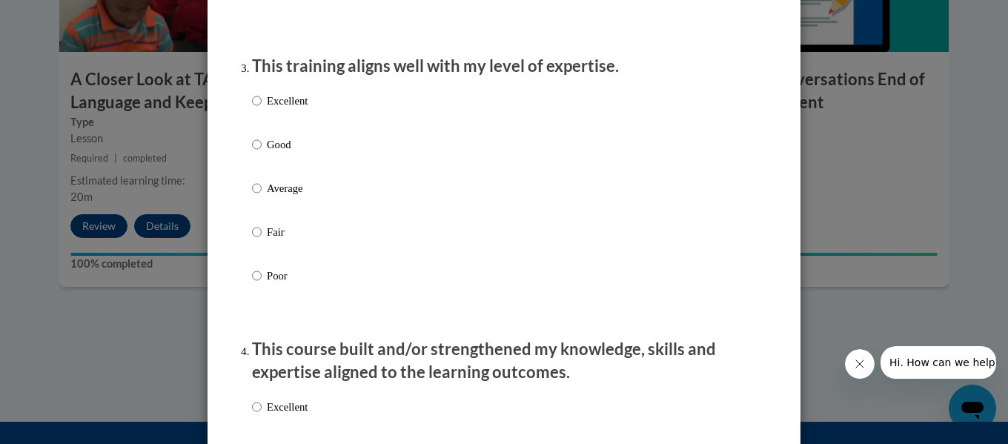
scroll to position [741, 0]
click at [254, 108] on input "Excellent" at bounding box center [257, 100] width 10 height 16
radio input "true"
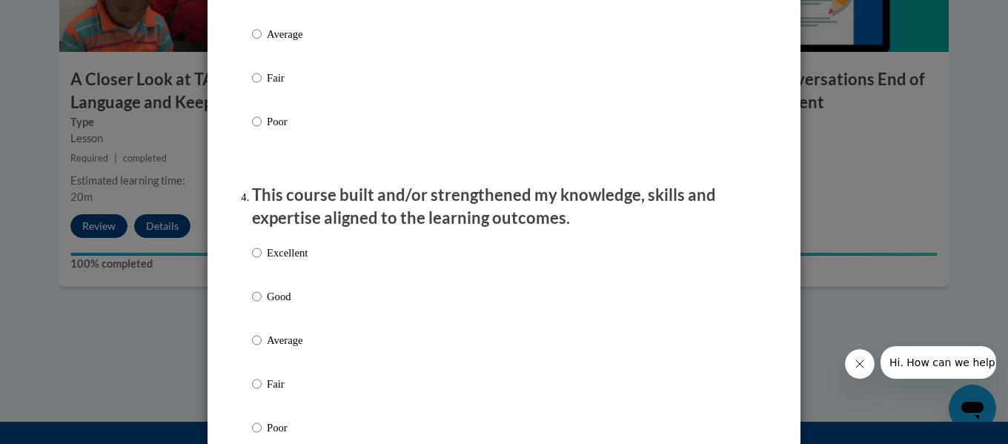
scroll to position [964, 0]
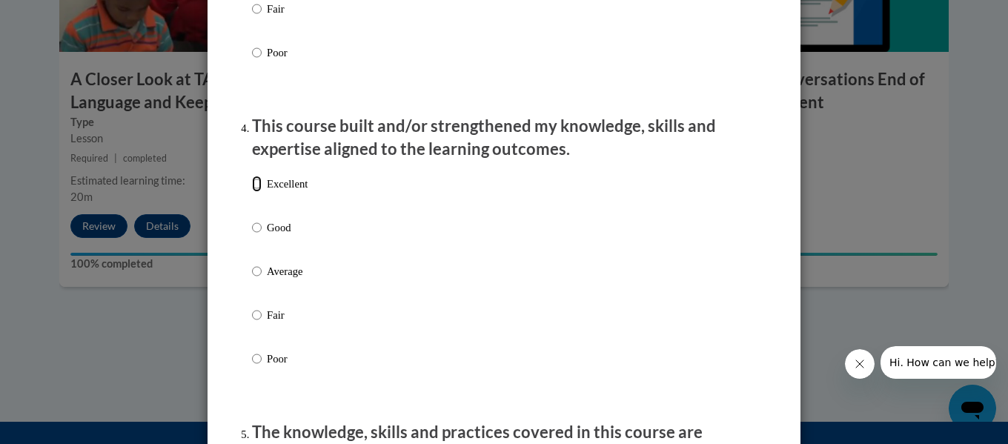
click at [254, 192] on input "Excellent" at bounding box center [257, 184] width 10 height 16
radio input "true"
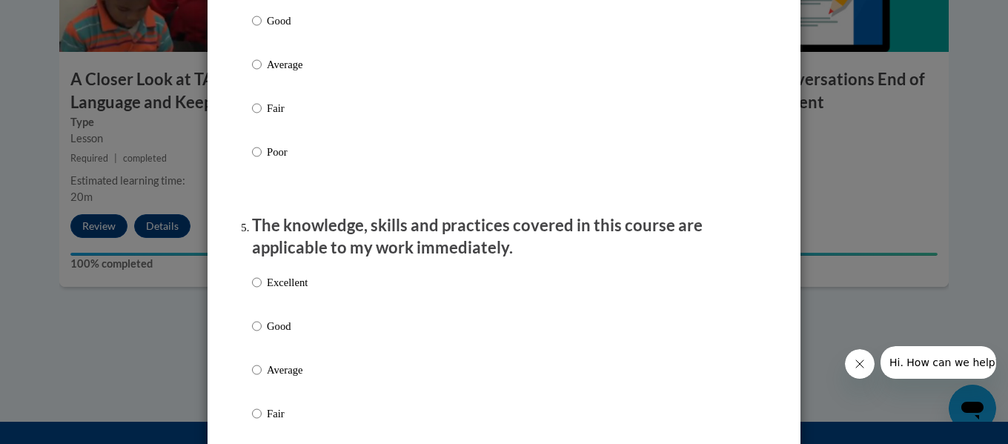
scroll to position [1186, 0]
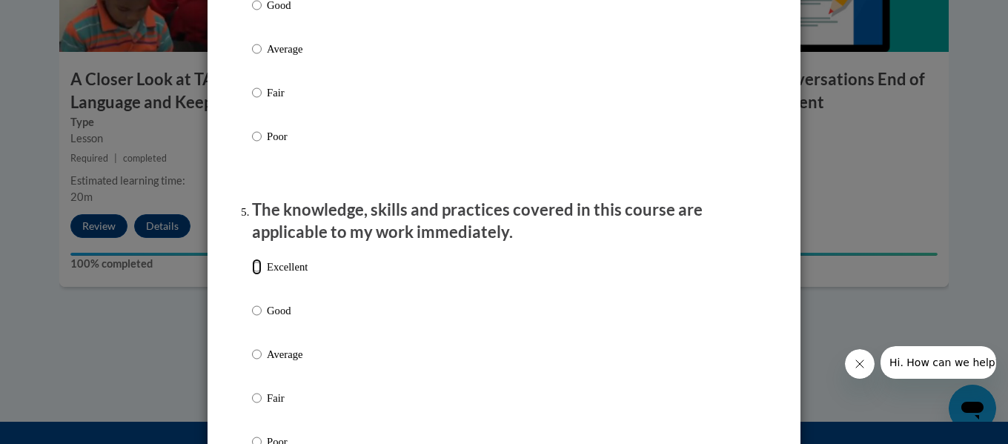
click at [252, 275] on input "Excellent" at bounding box center [257, 267] width 10 height 16
radio input "true"
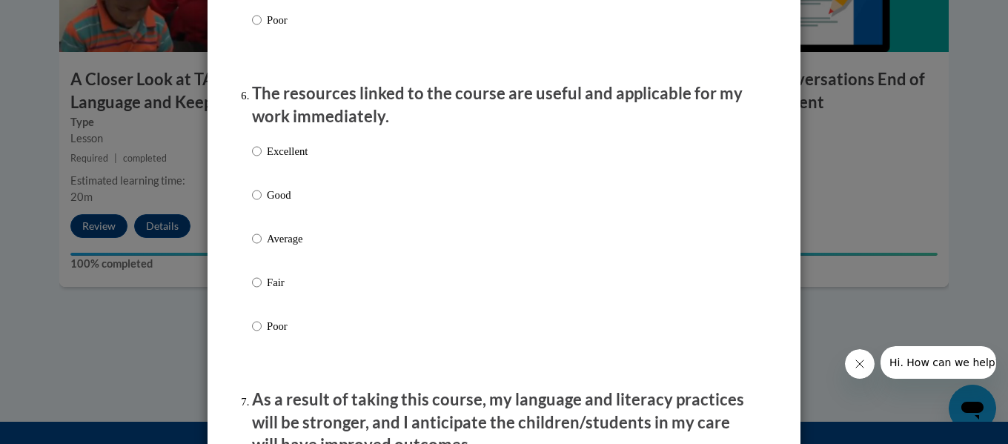
scroll to position [1631, 0]
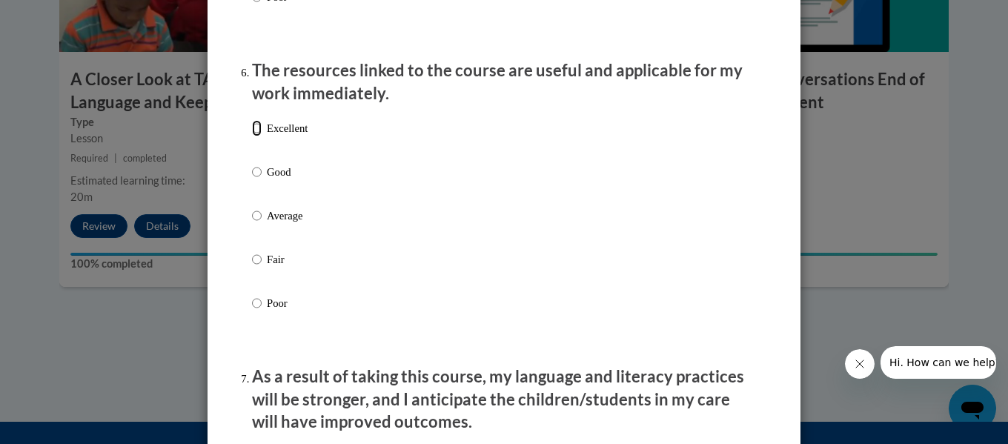
click at [252, 136] on input "Excellent" at bounding box center [257, 128] width 10 height 16
radio input "true"
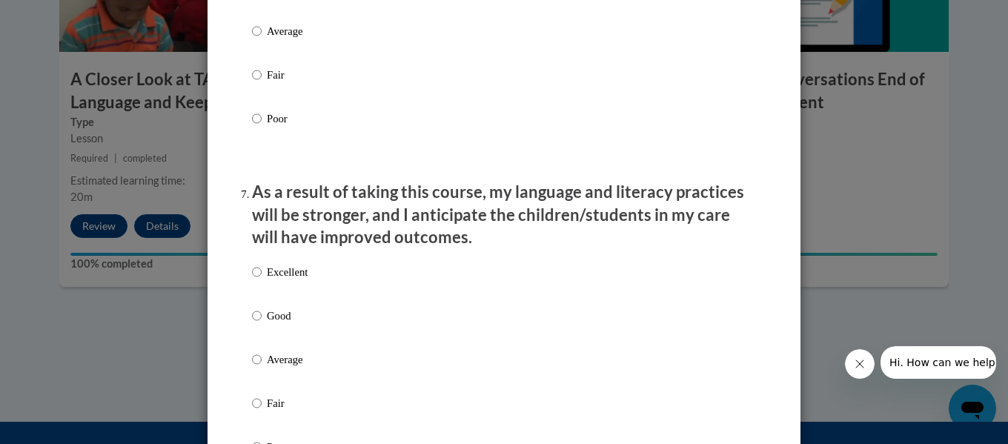
scroll to position [1928, 0]
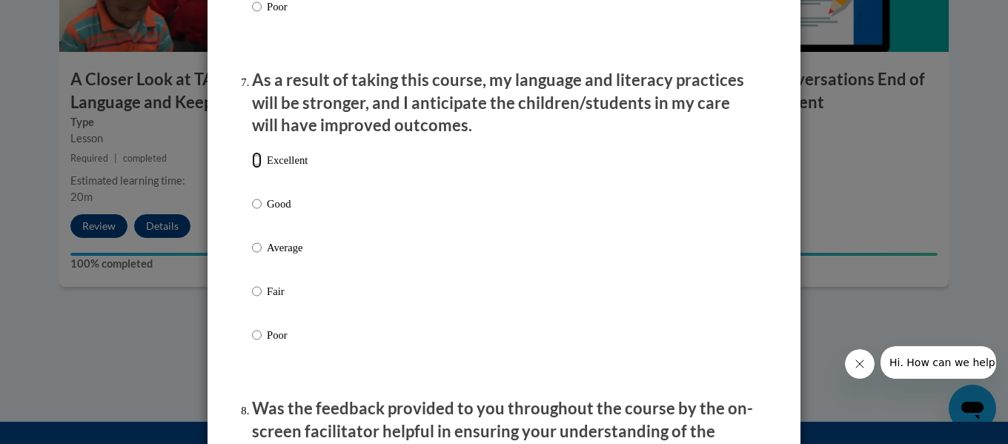
click at [252, 168] on input "Excellent" at bounding box center [257, 160] width 10 height 16
radio input "true"
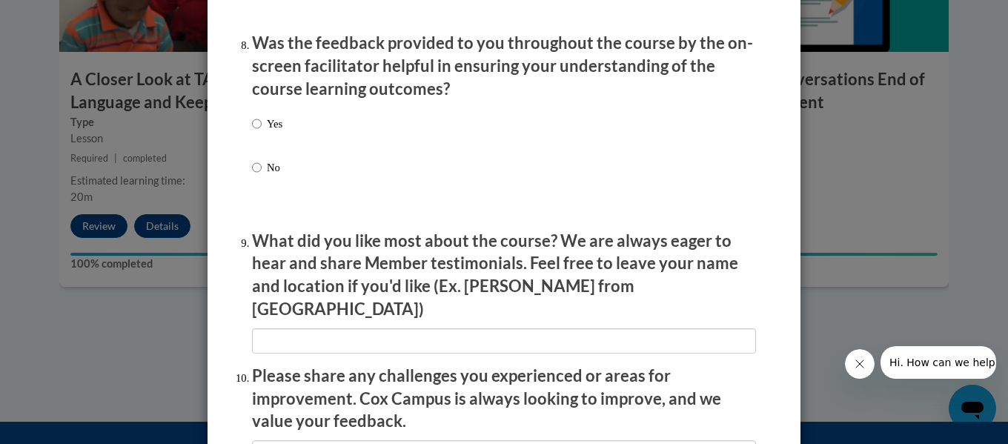
scroll to position [2298, 0]
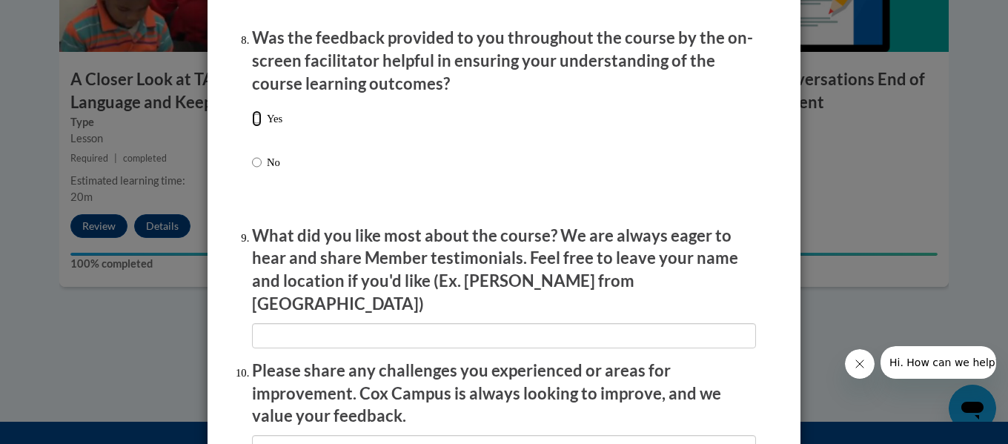
click at [252, 127] on input "Yes" at bounding box center [257, 118] width 10 height 16
radio input "true"
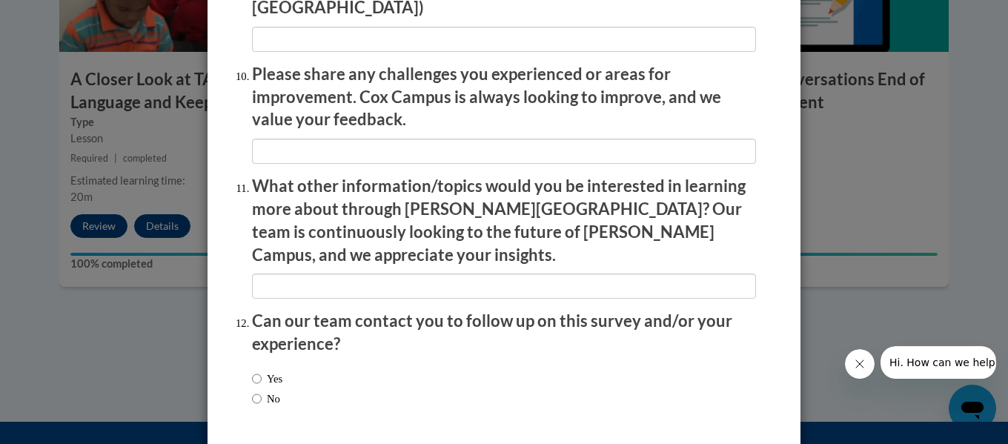
scroll to position [2636, 0]
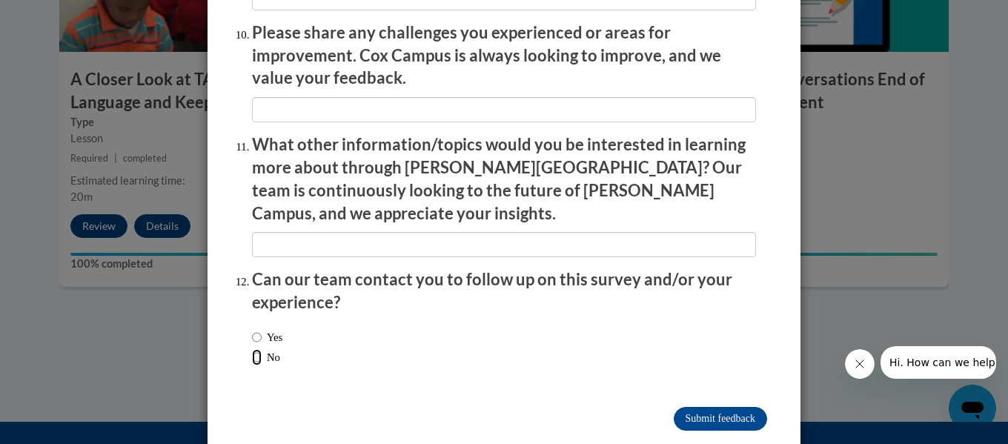
click at [256, 349] on input "No" at bounding box center [257, 357] width 10 height 16
radio input "true"
click at [687, 407] on input "Submit feedback" at bounding box center [720, 419] width 93 height 24
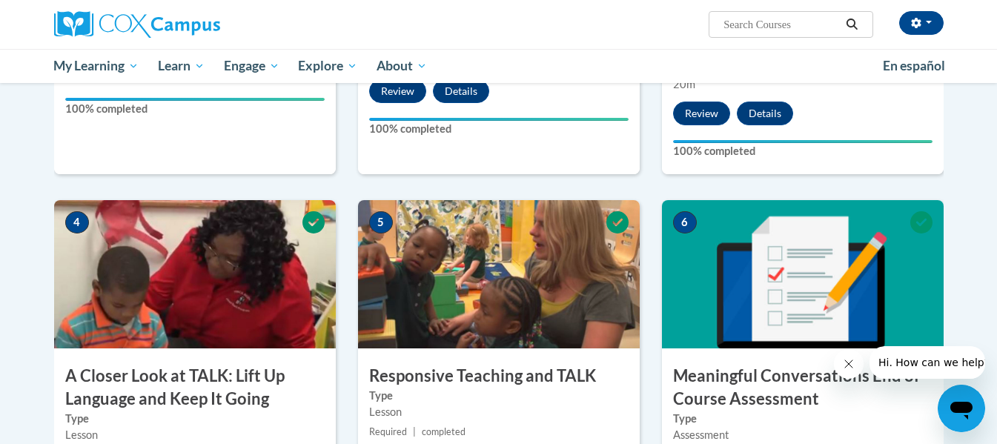
scroll to position [396, 0]
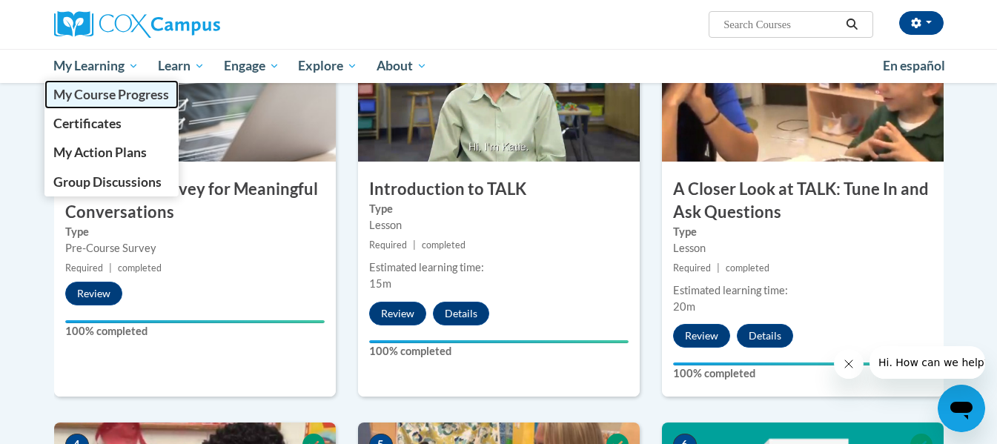
click at [101, 93] on span "My Course Progress" at bounding box center [111, 95] width 116 height 16
